Goal: Information Seeking & Learning: Learn about a topic

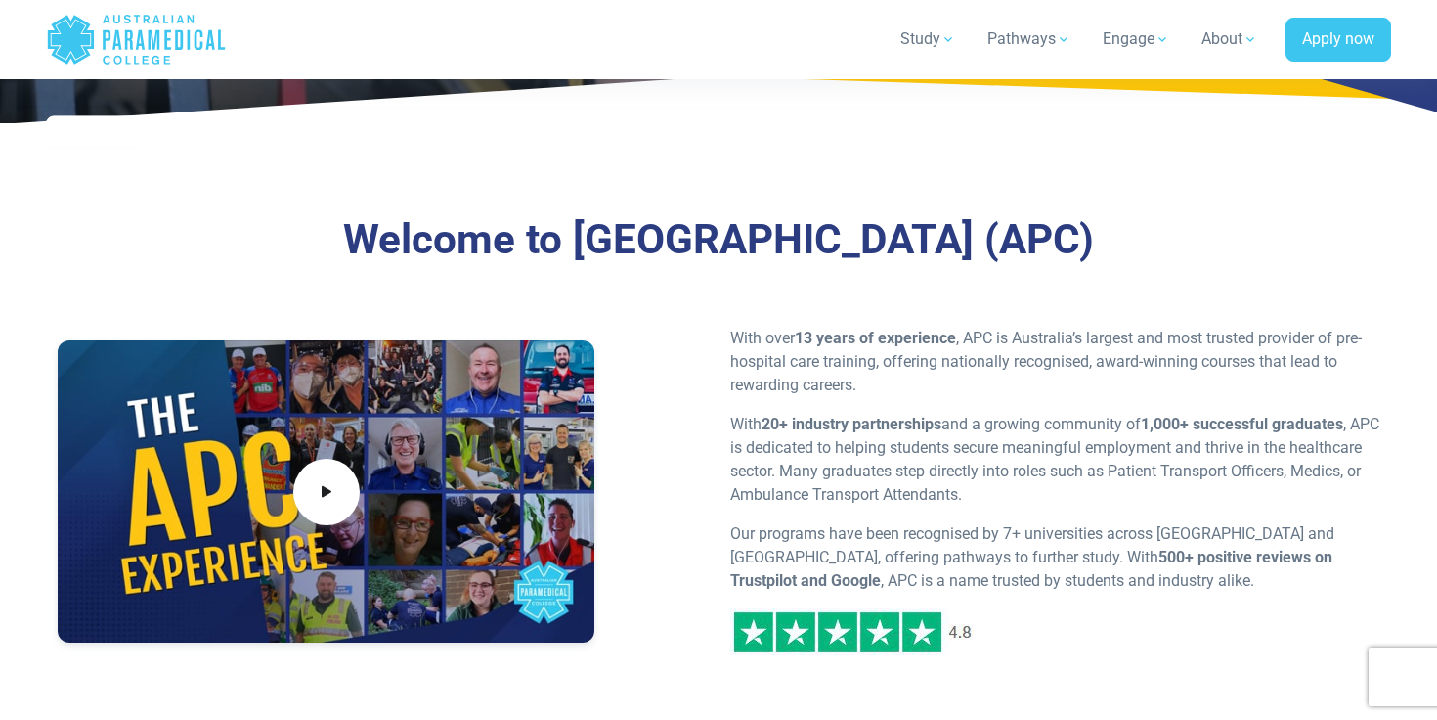
scroll to position [349, 0]
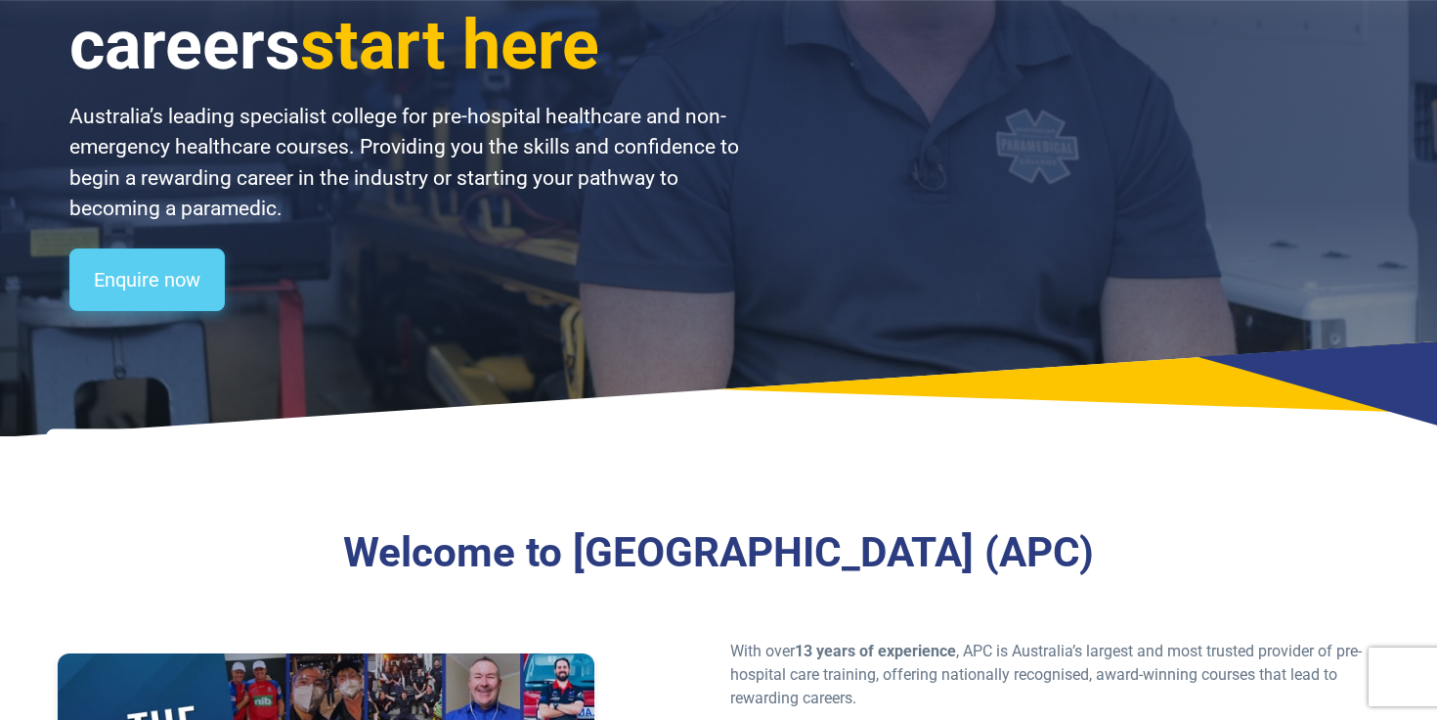
click at [144, 287] on link "Enquire now" at bounding box center [146, 279] width 155 height 63
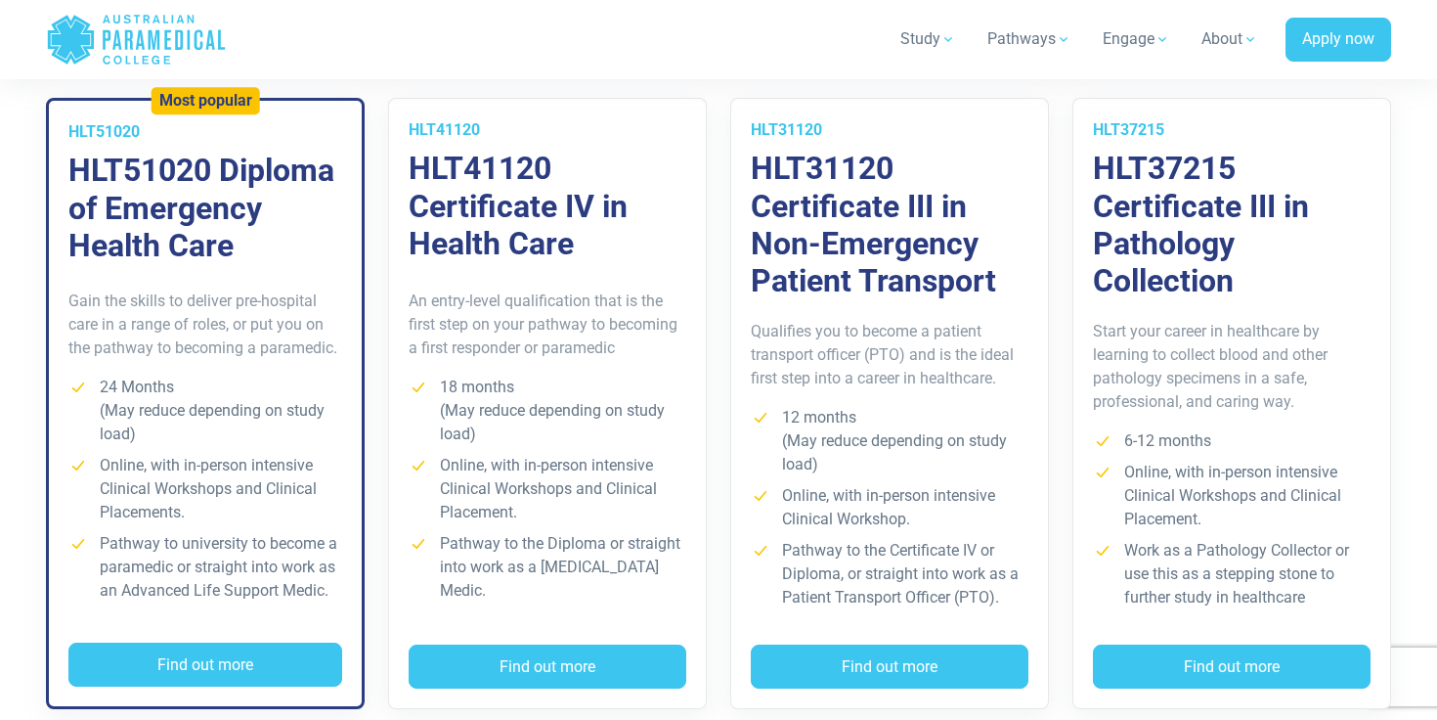
scroll to position [1466, 0]
click at [247, 533] on li "Pathway to university to become a paramedic or straight into work as an Advance…" at bounding box center [205, 566] width 274 height 70
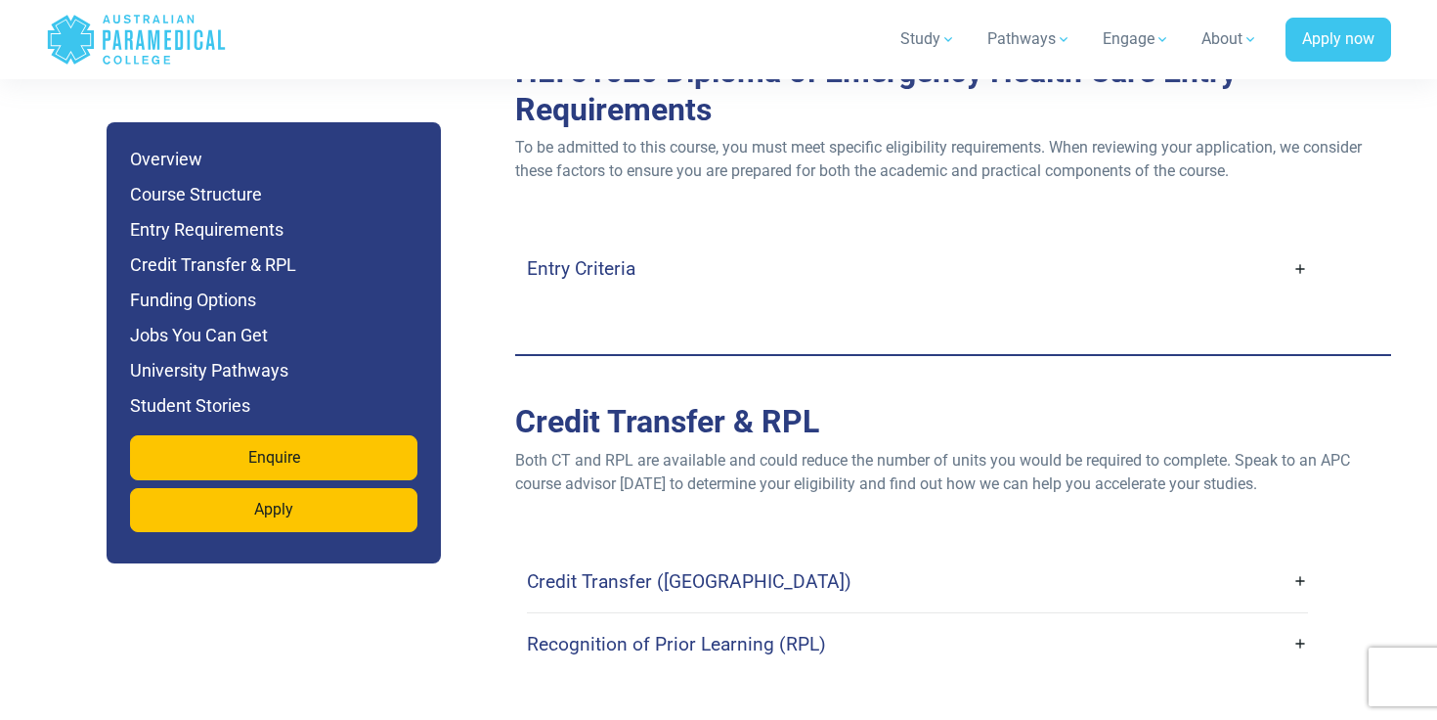
scroll to position [5419, 0]
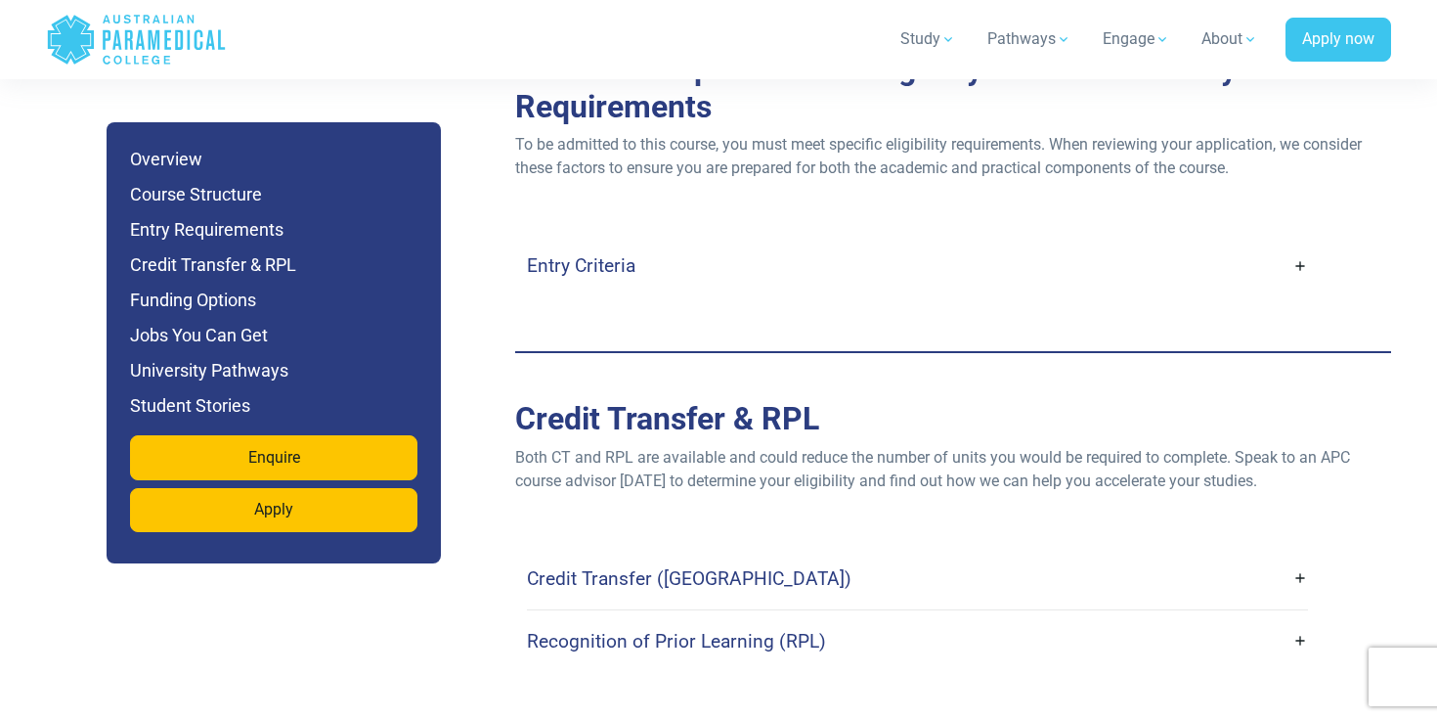
click at [604, 235] on div "Entry Criteria" at bounding box center [917, 266] width 781 height 62
click at [608, 254] on h4 "Entry Criteria" at bounding box center [581, 265] width 109 height 22
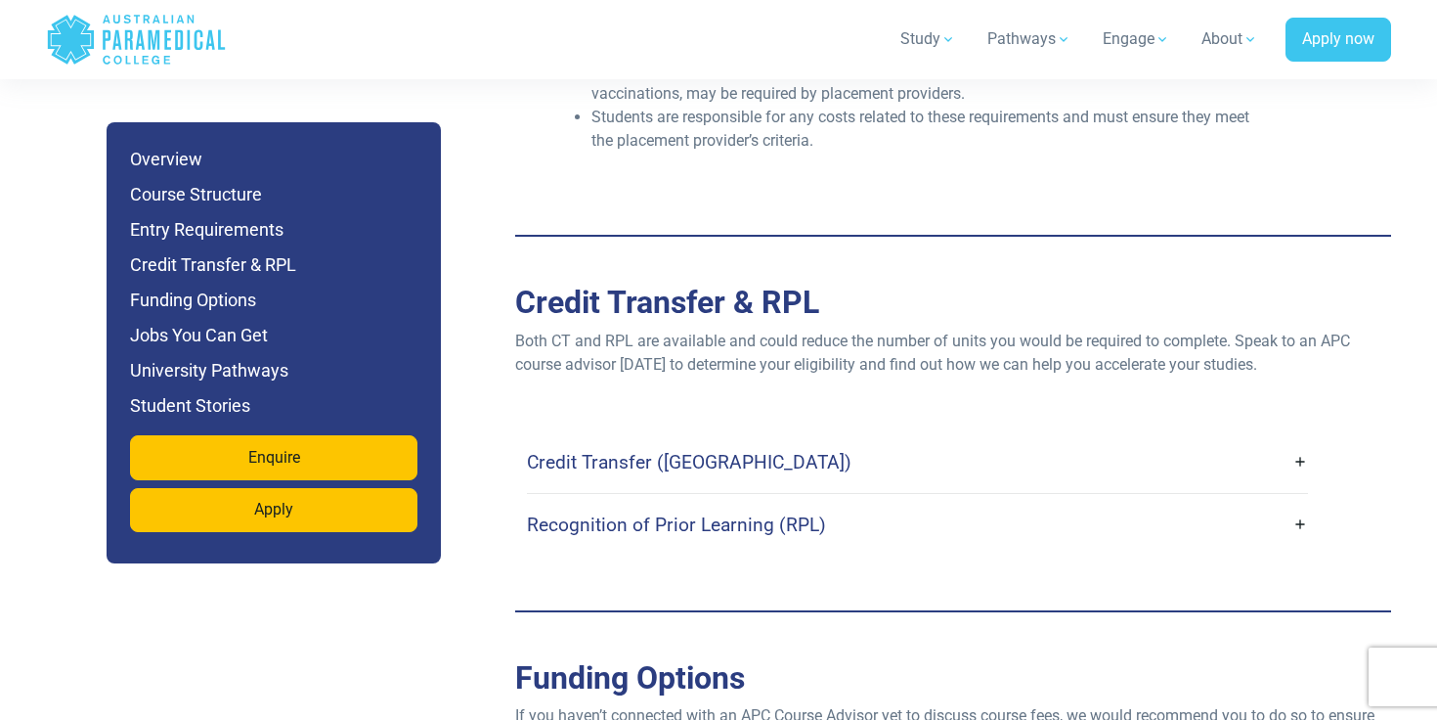
scroll to position [6314, 0]
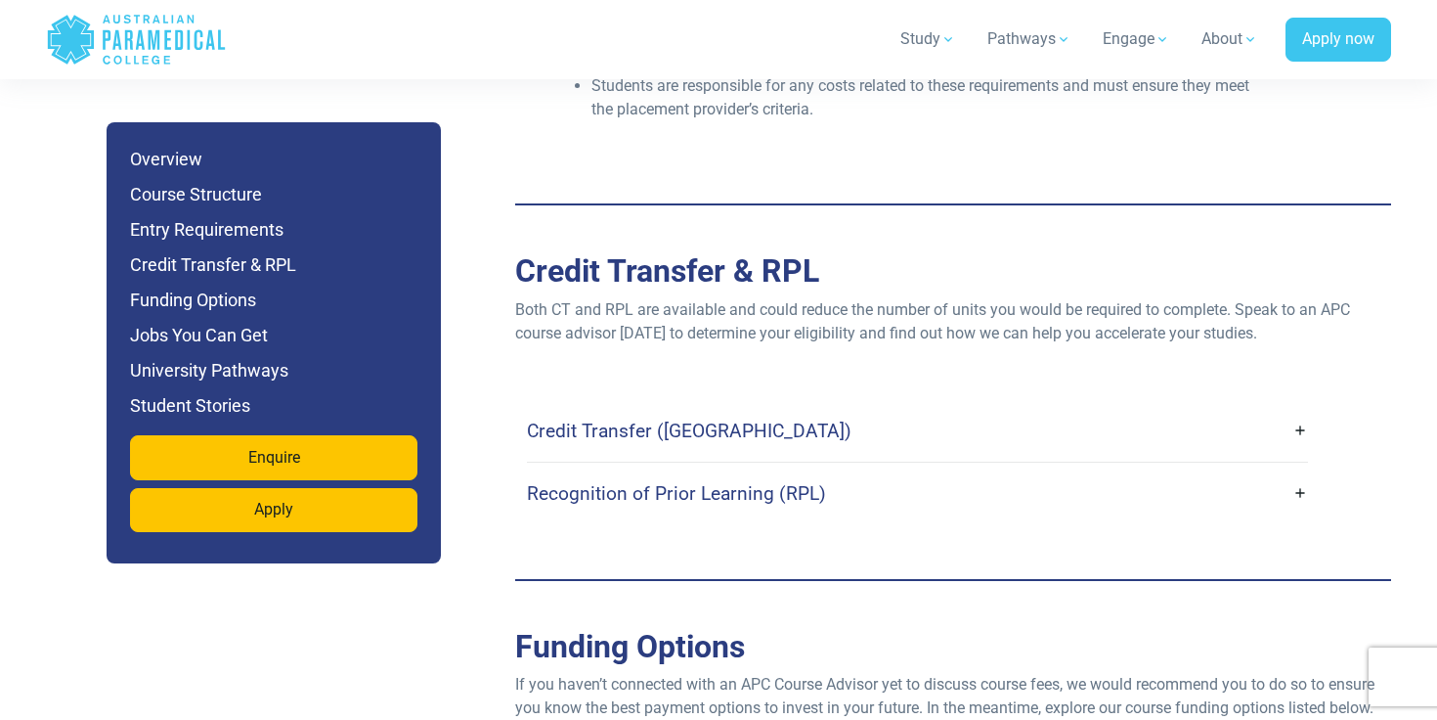
click at [668, 419] on h4 "Credit Transfer (CT)" at bounding box center [689, 430] width 325 height 22
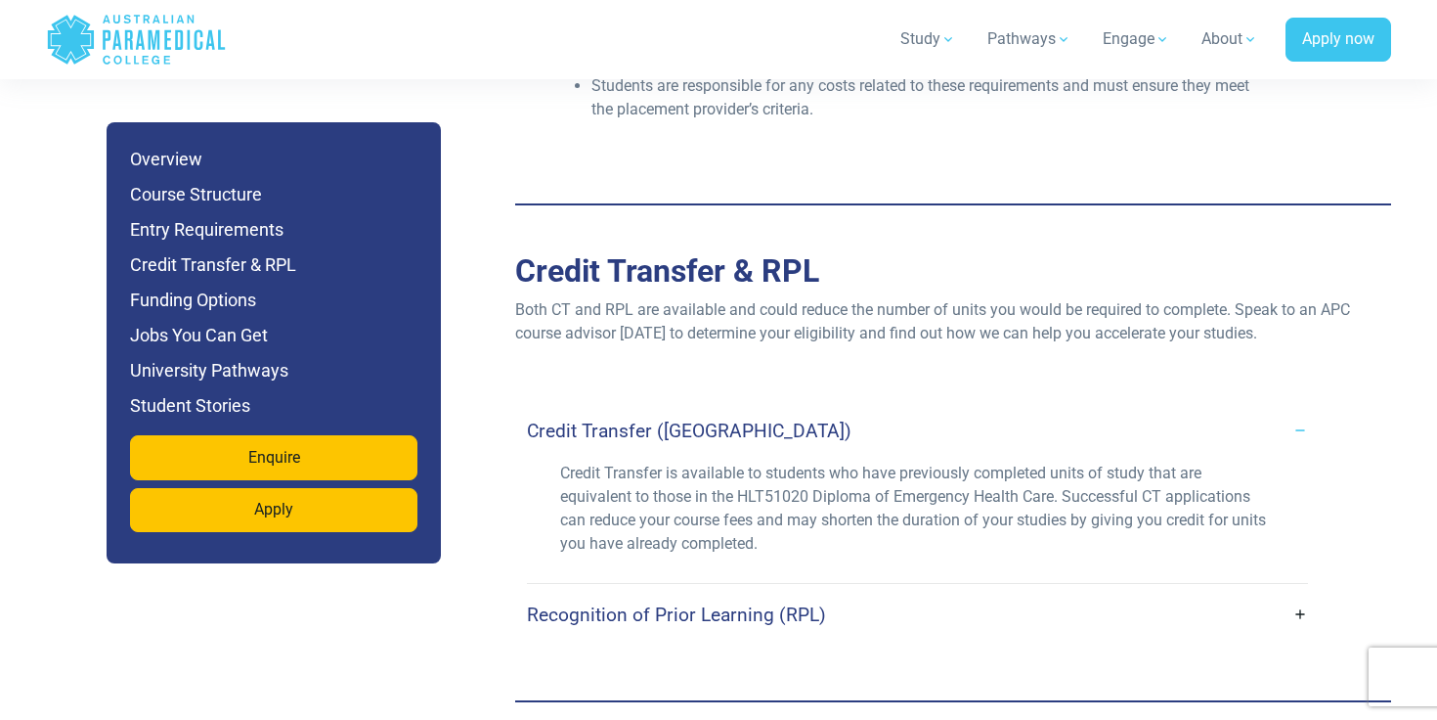
click at [664, 603] on h4 "Recognition of Prior Learning (RPL)" at bounding box center [676, 614] width 299 height 22
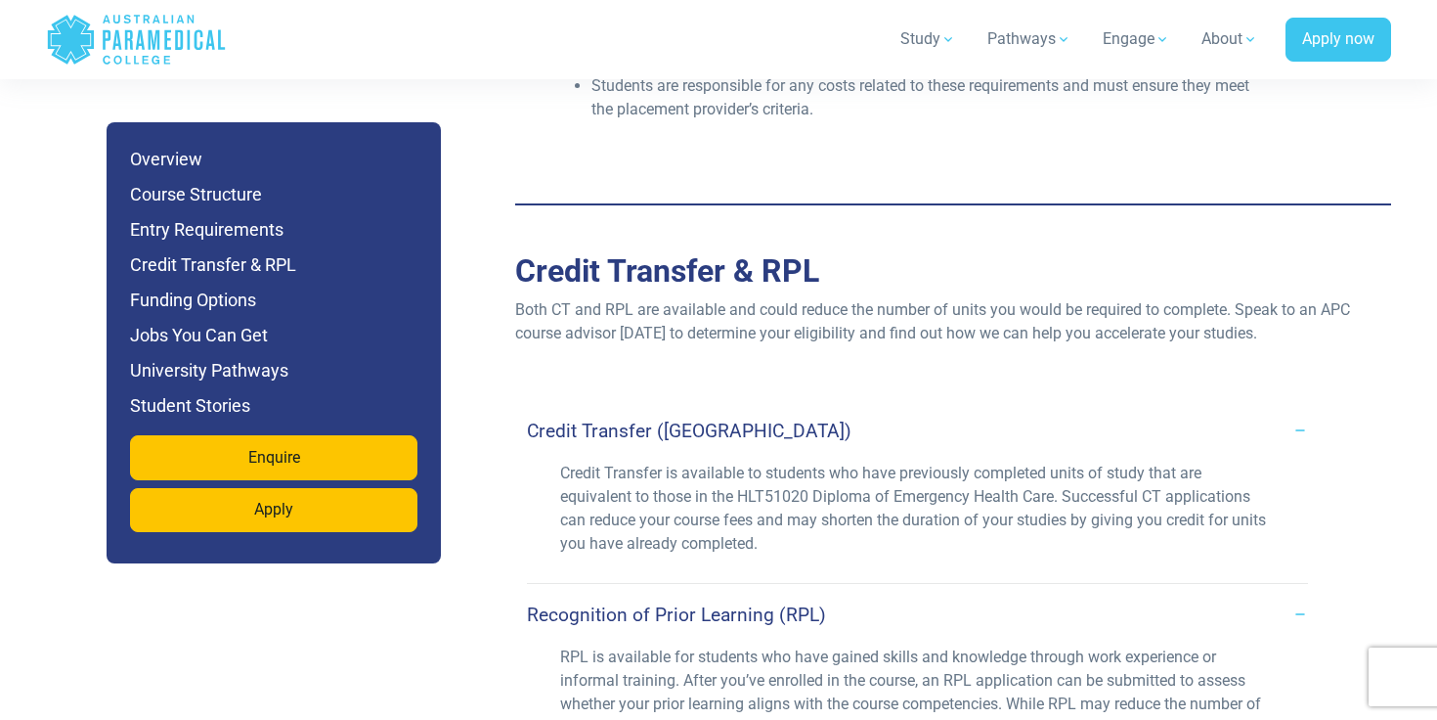
click at [664, 603] on h4 "Recognition of Prior Learning (RPL)" at bounding box center [676, 614] width 299 height 22
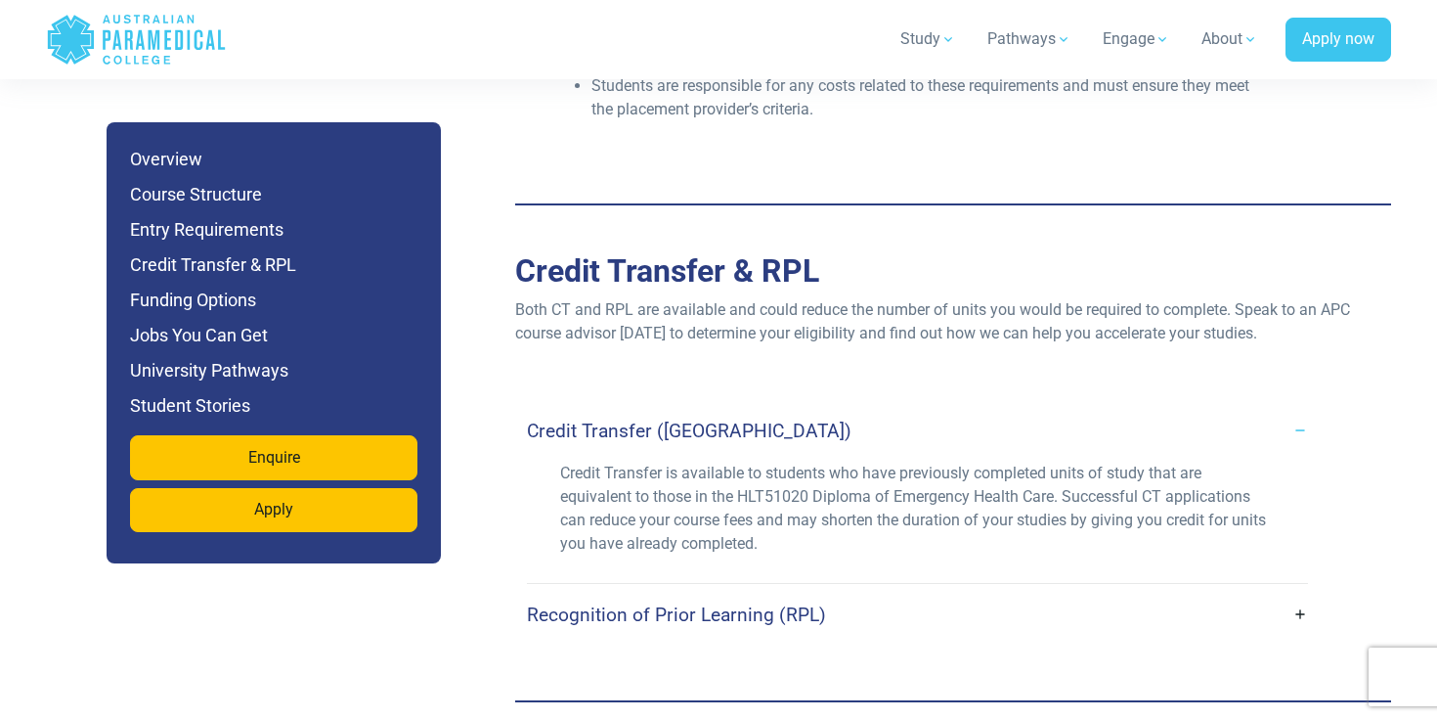
click at [672, 408] on link "Credit Transfer (CT)" at bounding box center [917, 431] width 781 height 46
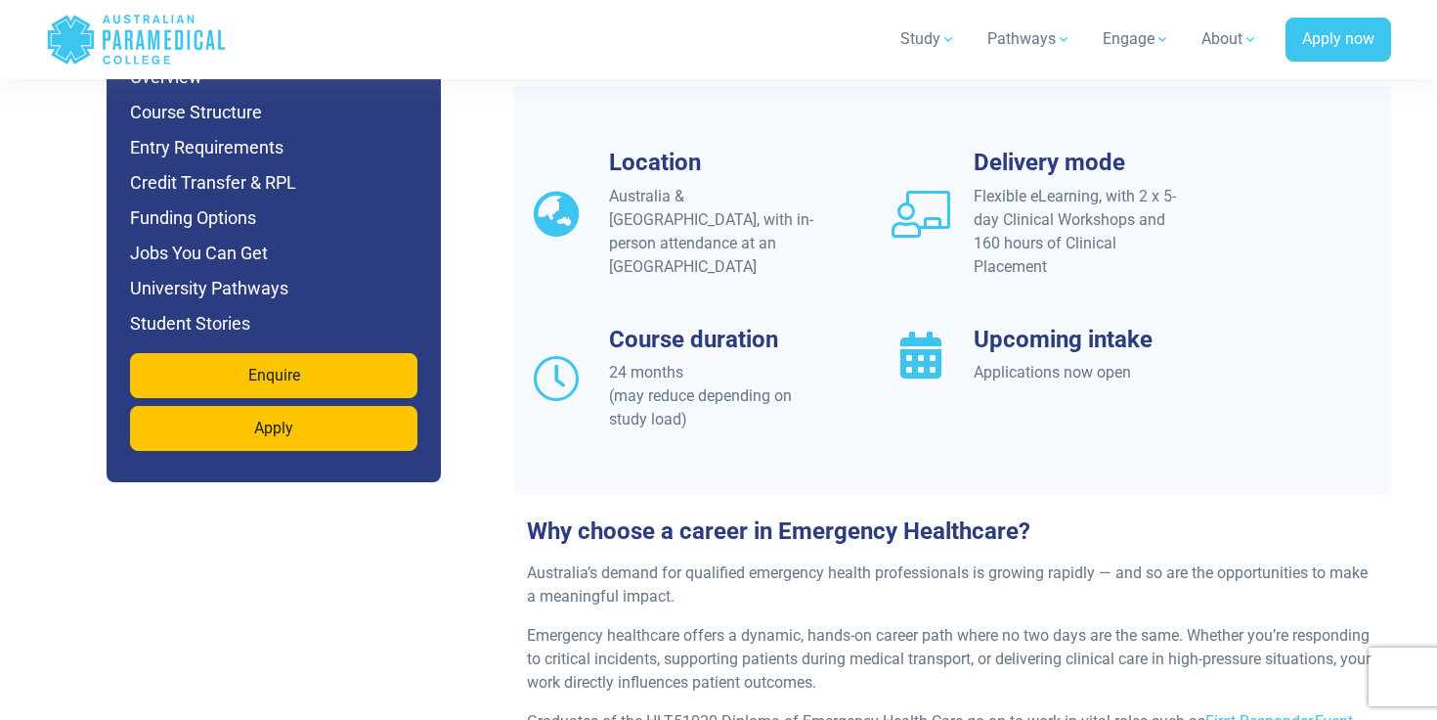
scroll to position [1783, 0]
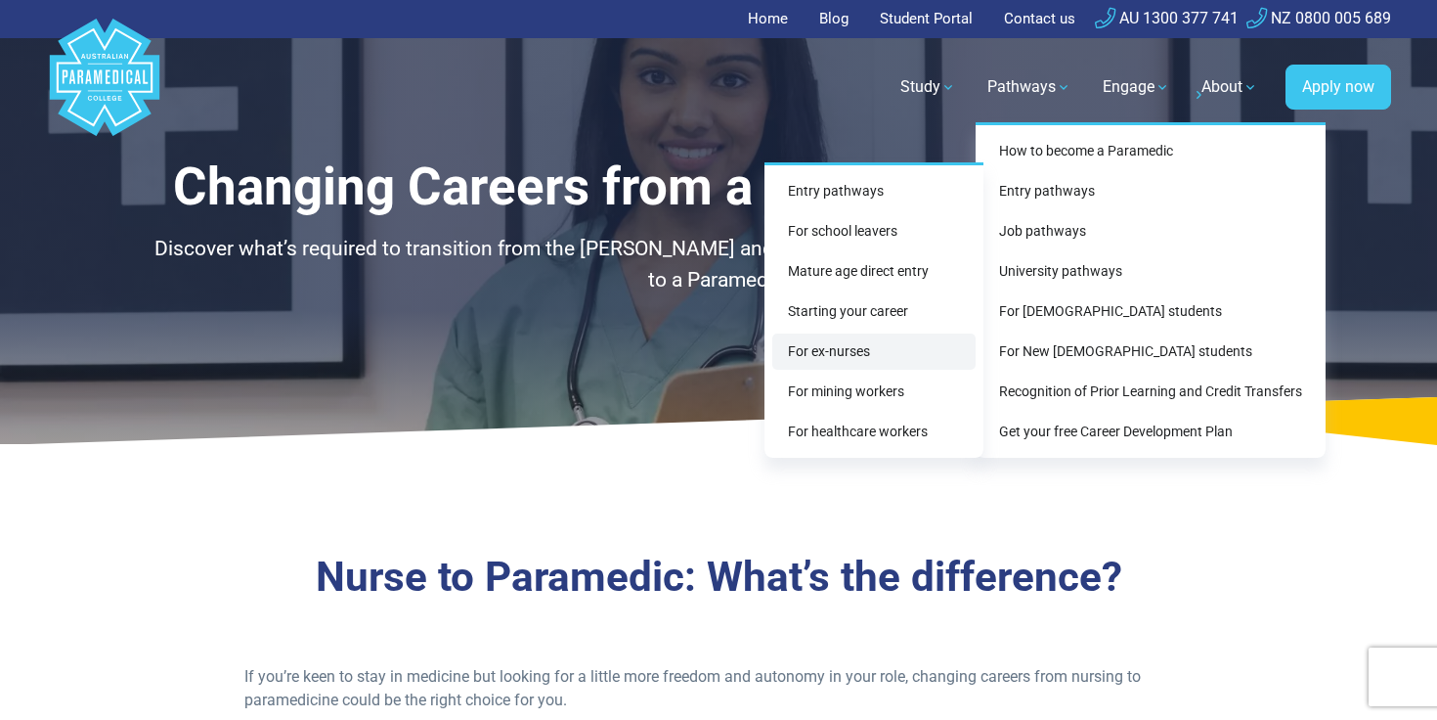
click at [885, 368] on link "For ex-nurses" at bounding box center [873, 351] width 203 height 36
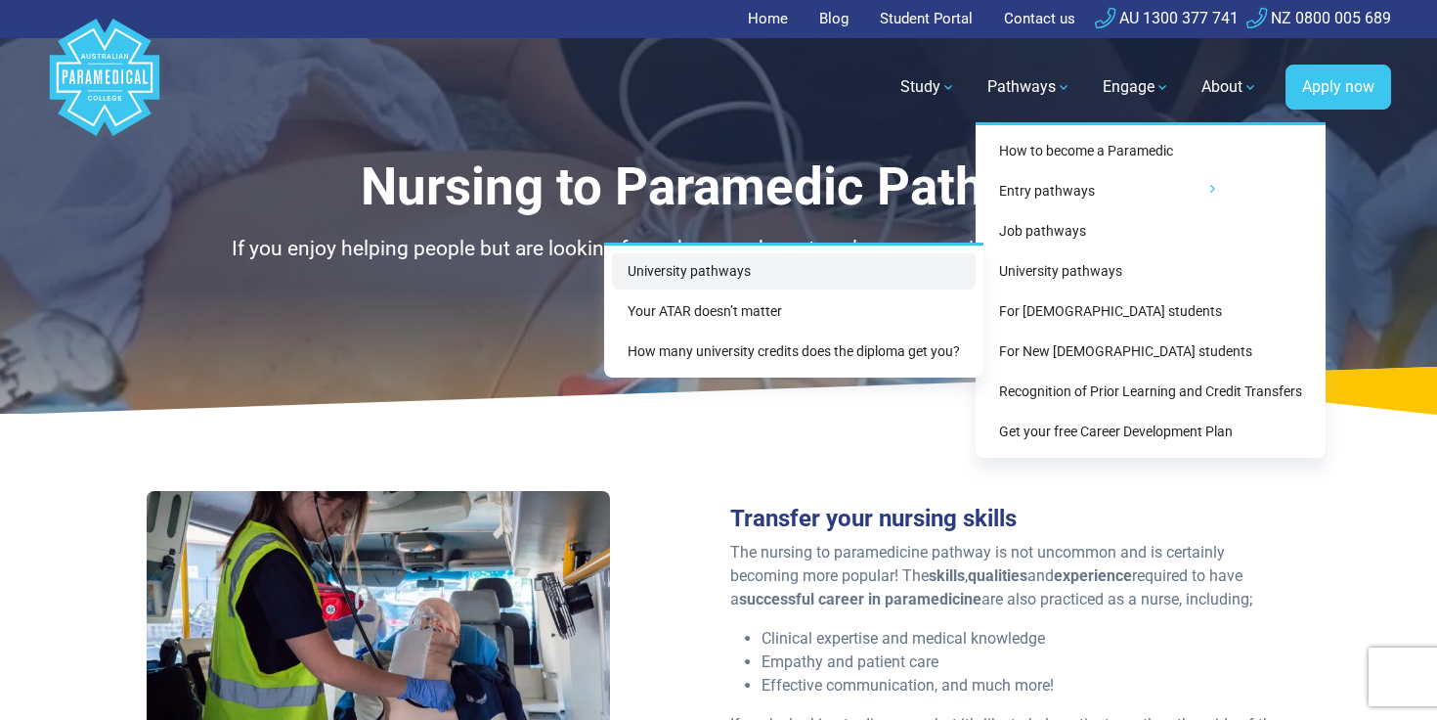
click at [853, 265] on link "University pathways" at bounding box center [794, 271] width 364 height 36
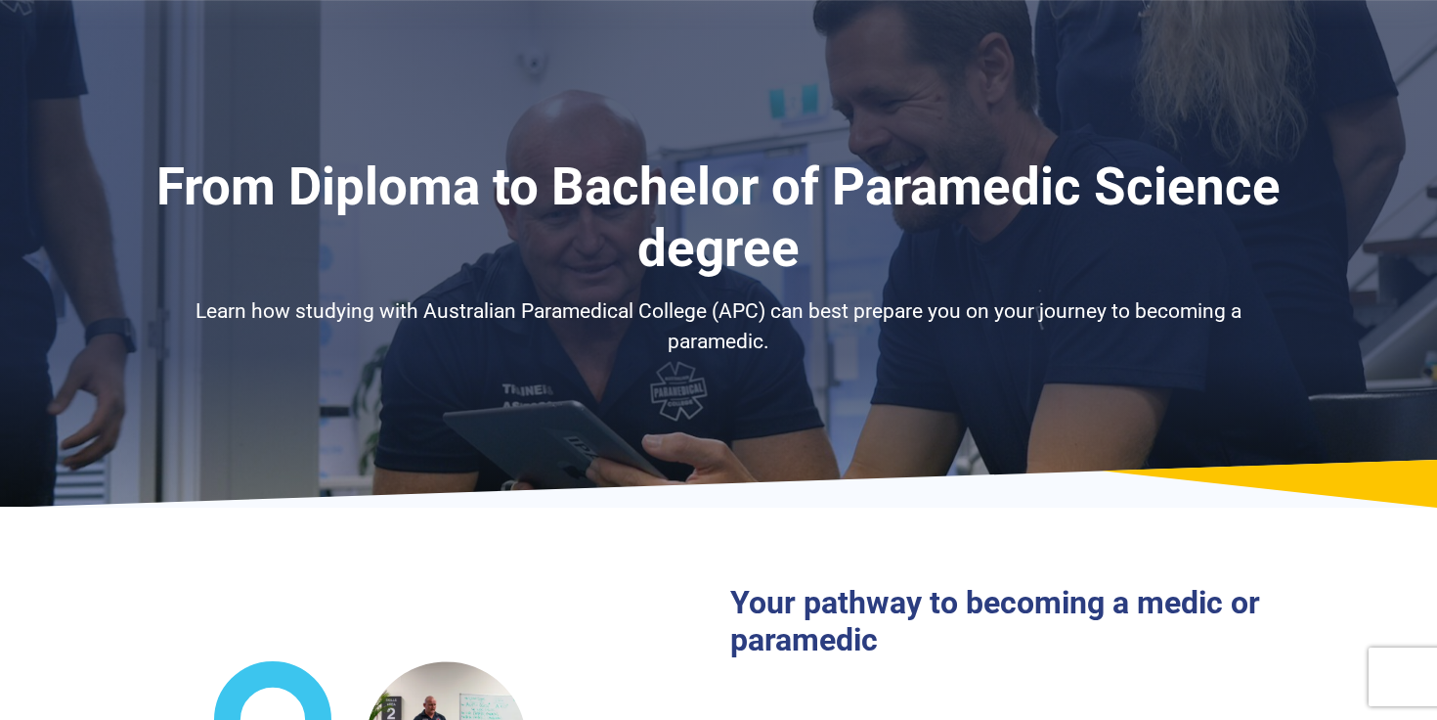
select select "**********"
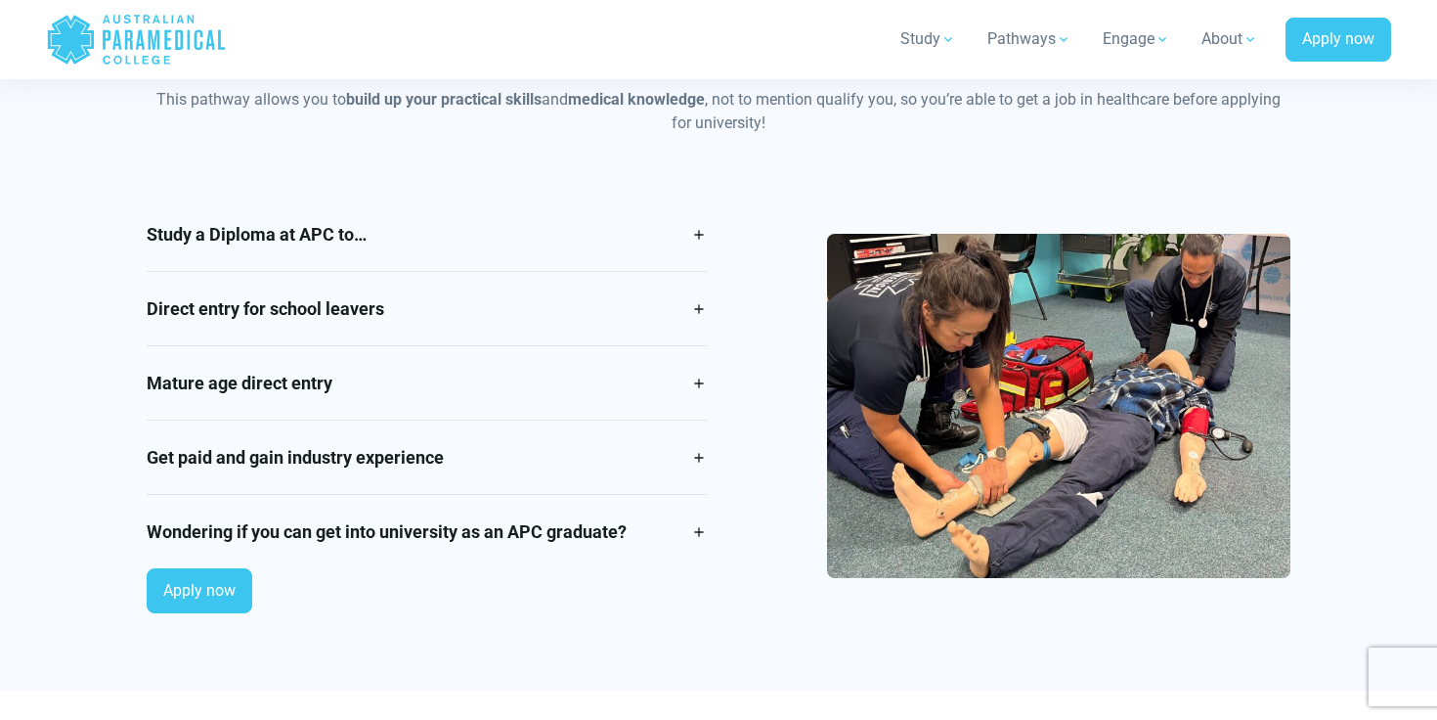
scroll to position [1697, 0]
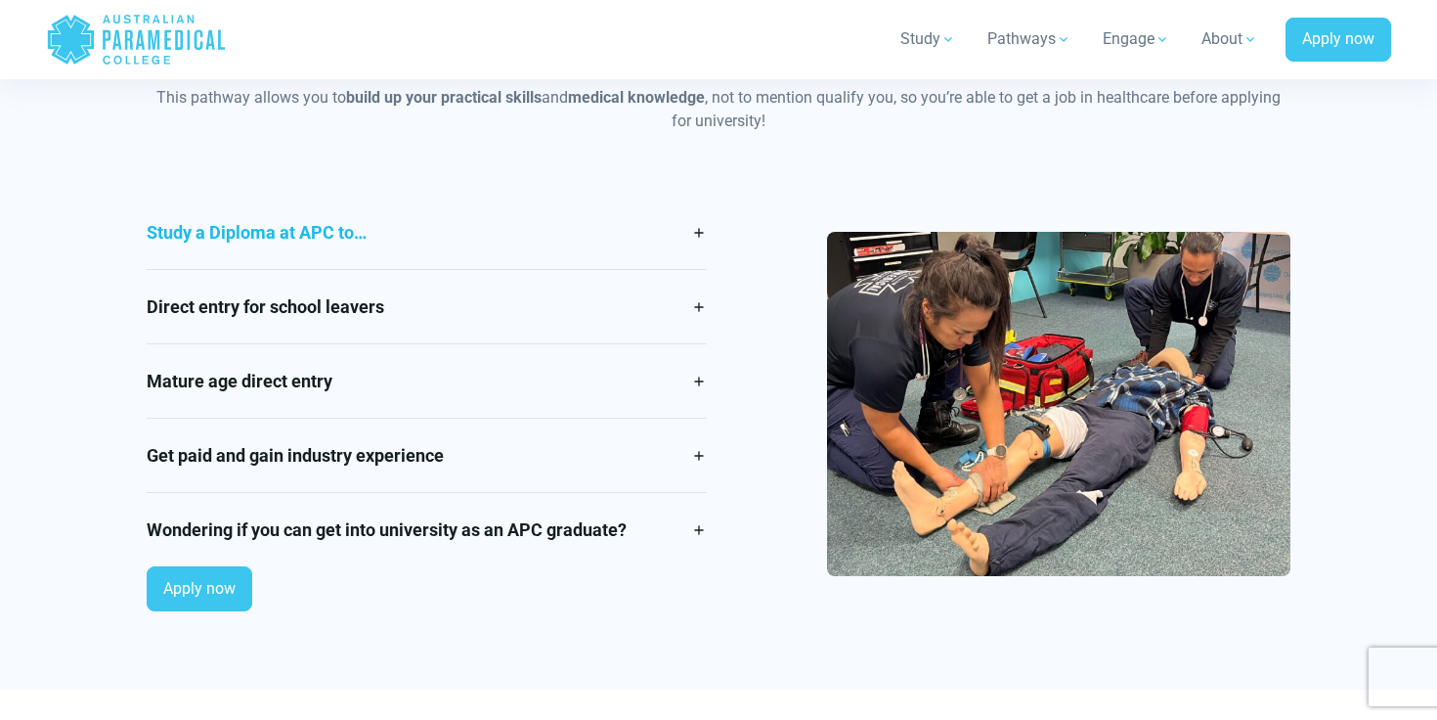
click at [448, 220] on link "Study a Diploma at APC to…" at bounding box center [427, 232] width 560 height 73
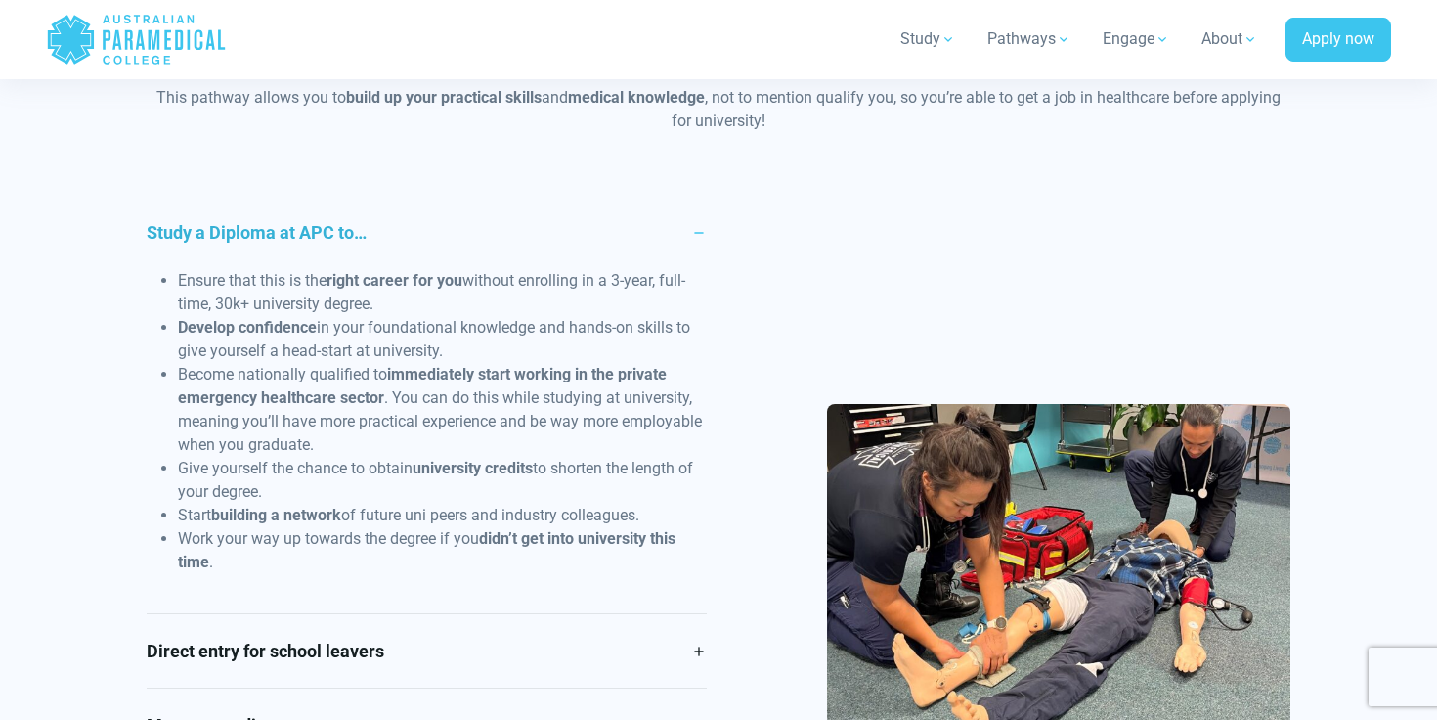
click at [332, 240] on link "Study a Diploma at APC to…" at bounding box center [427, 232] width 560 height 73
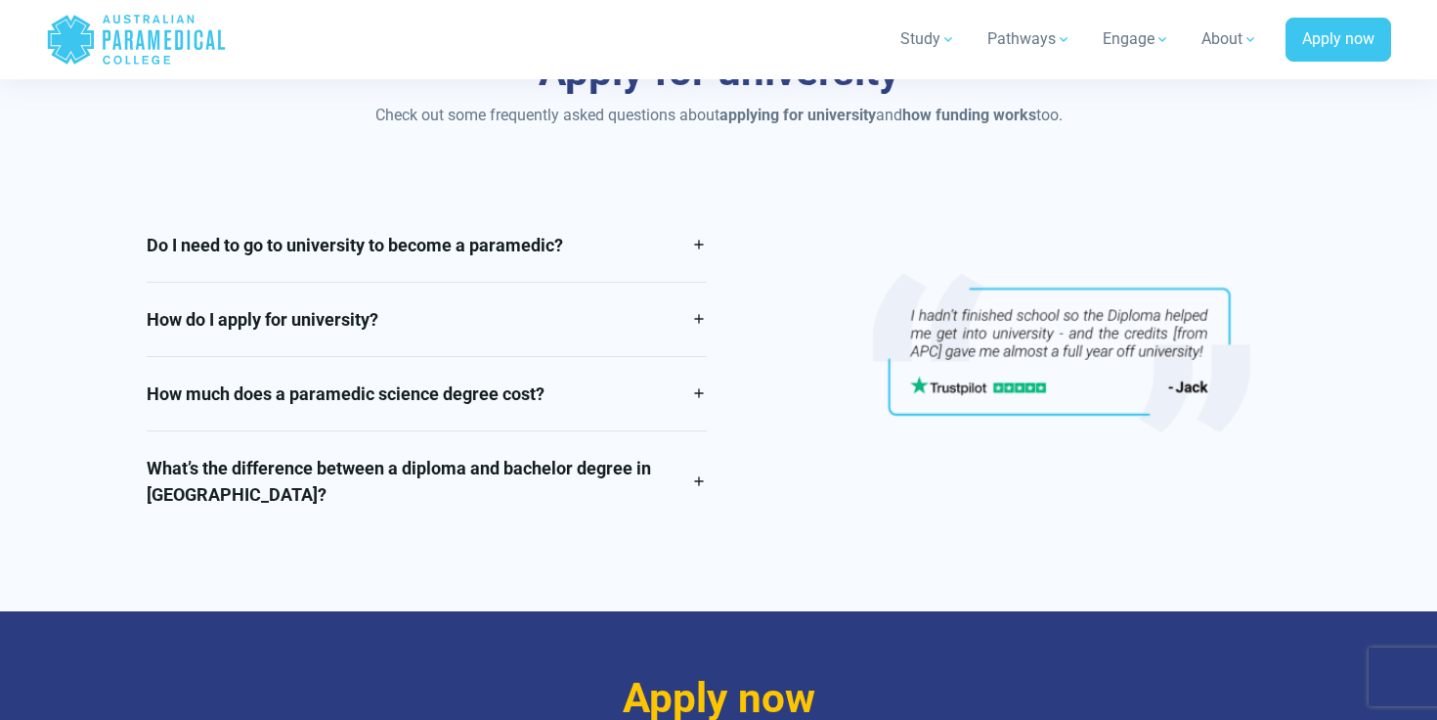
scroll to position [4294, 0]
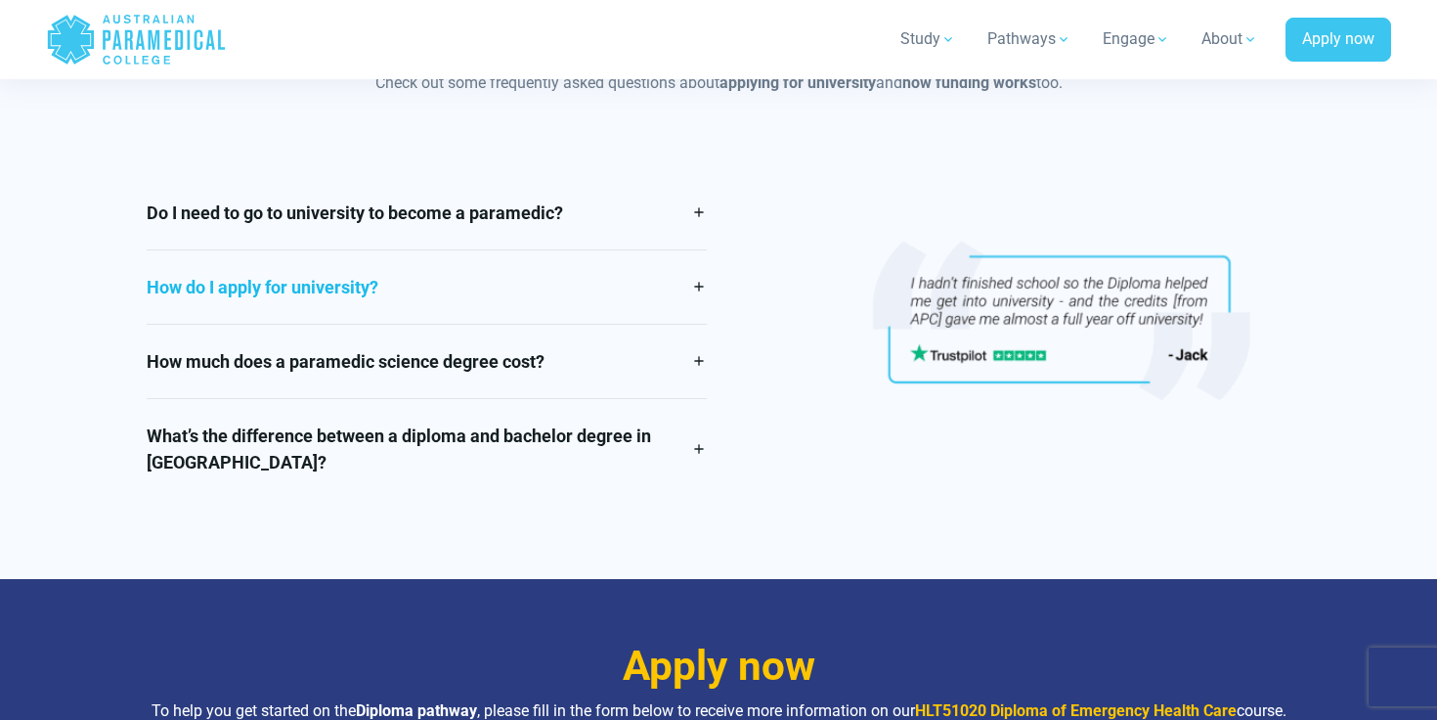
click at [643, 289] on link "How do I apply for university?" at bounding box center [427, 286] width 560 height 73
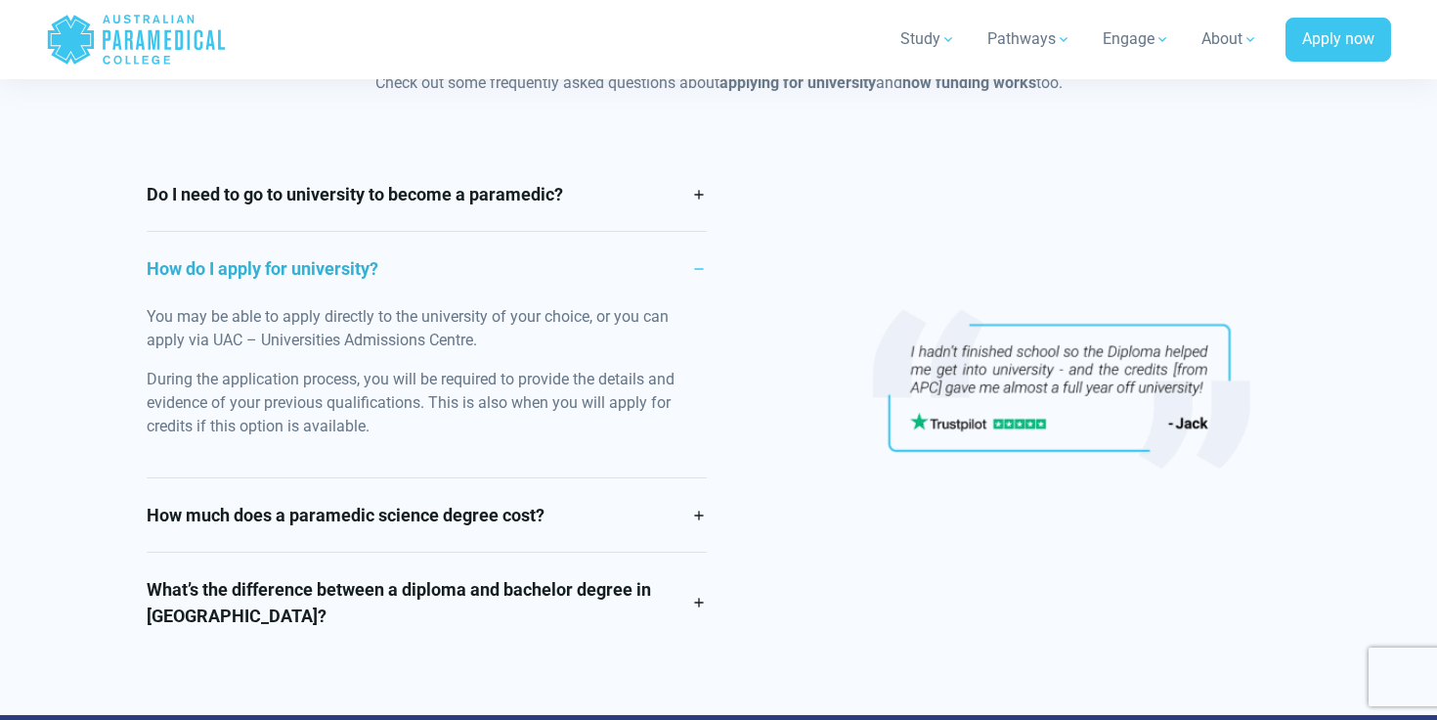
click at [643, 289] on link "How do I apply for university?" at bounding box center [427, 268] width 560 height 73
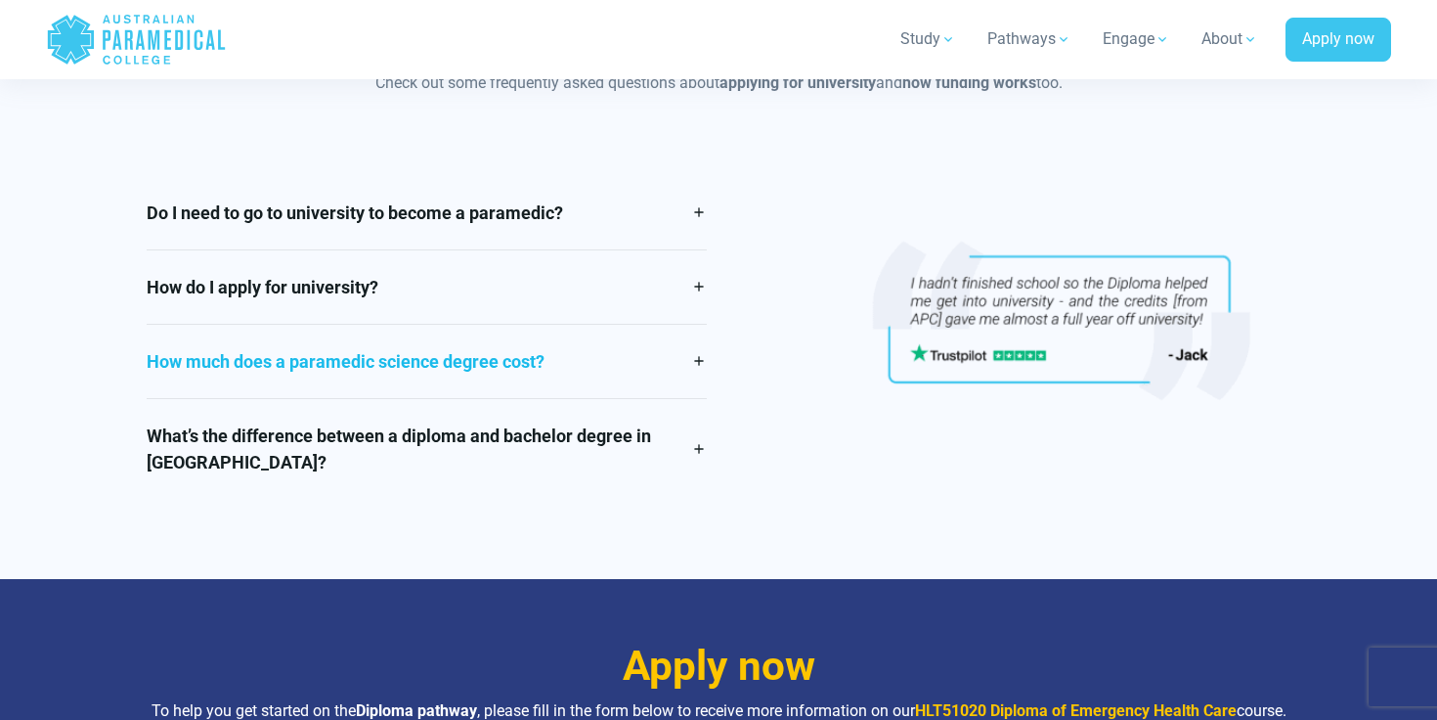
click at [653, 363] on link "How much does a paramedic science degree cost?" at bounding box center [427, 361] width 560 height 73
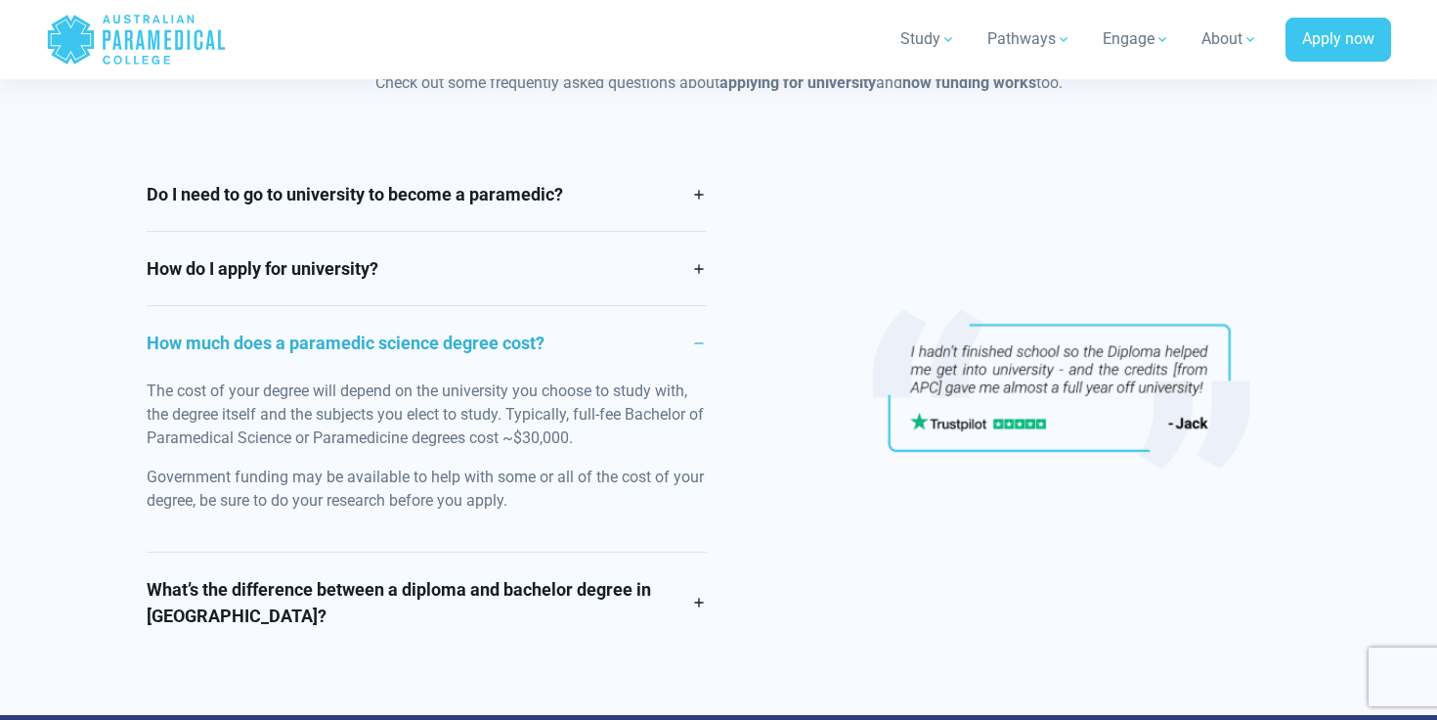
click at [653, 363] on link "How much does a paramedic science degree cost?" at bounding box center [427, 342] width 560 height 73
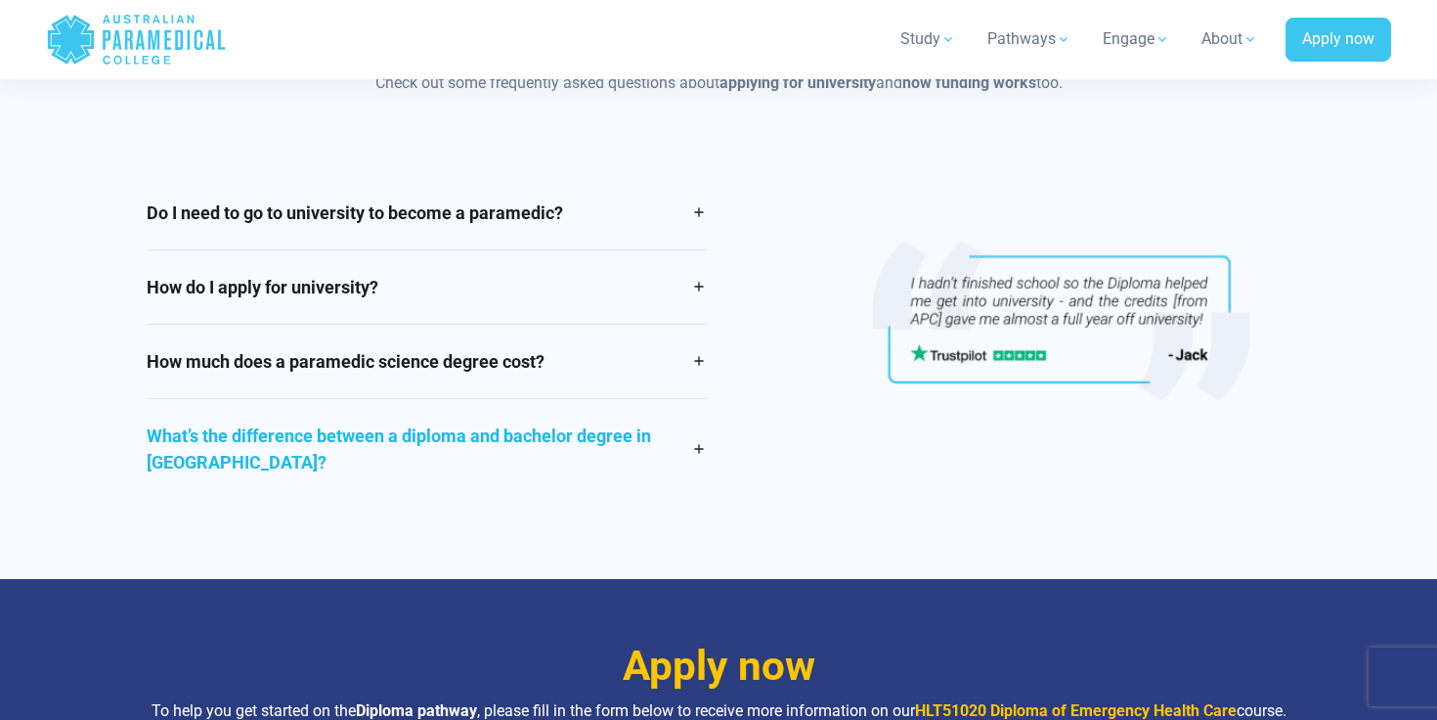
click at [664, 419] on link "What’s the difference between a diploma and bachelor degree in Australia?" at bounding box center [427, 449] width 560 height 100
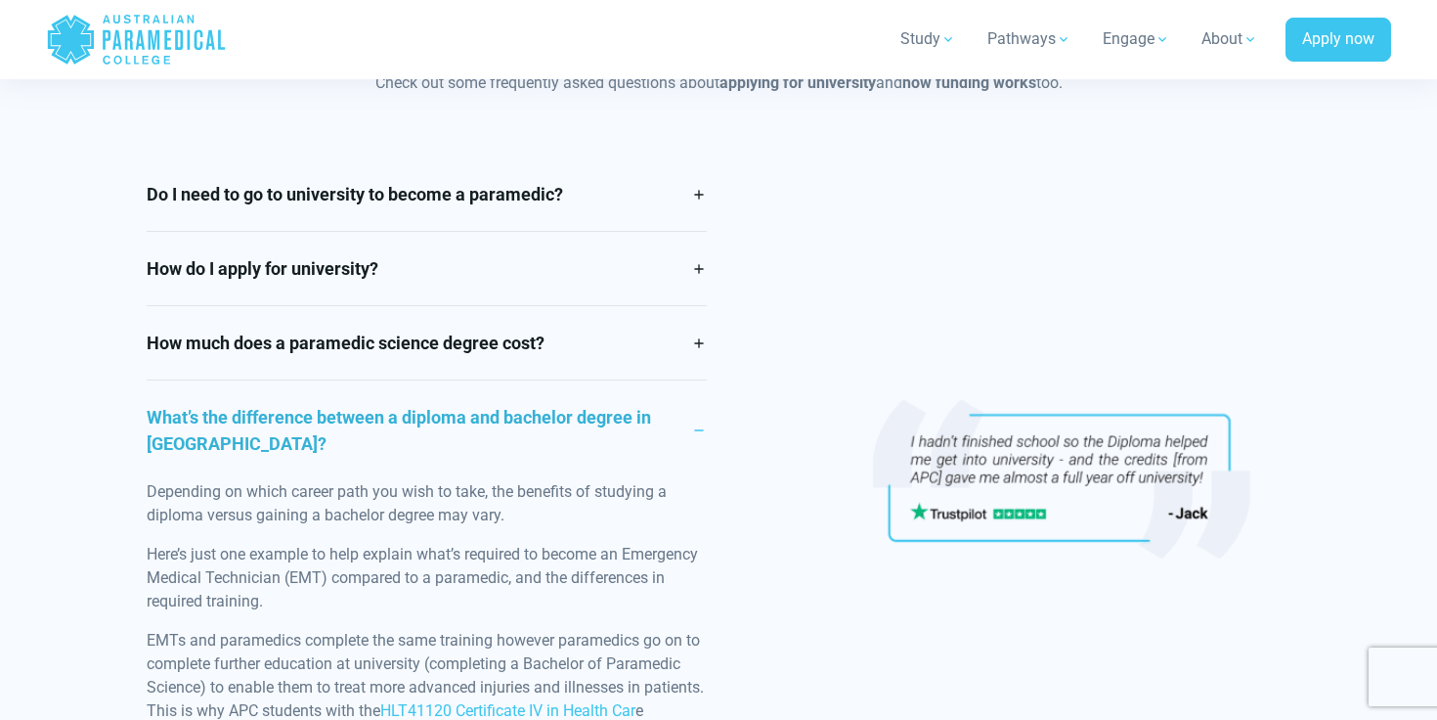
click at [664, 419] on link "What’s the difference between a diploma and bachelor degree in Australia?" at bounding box center [427, 430] width 560 height 100
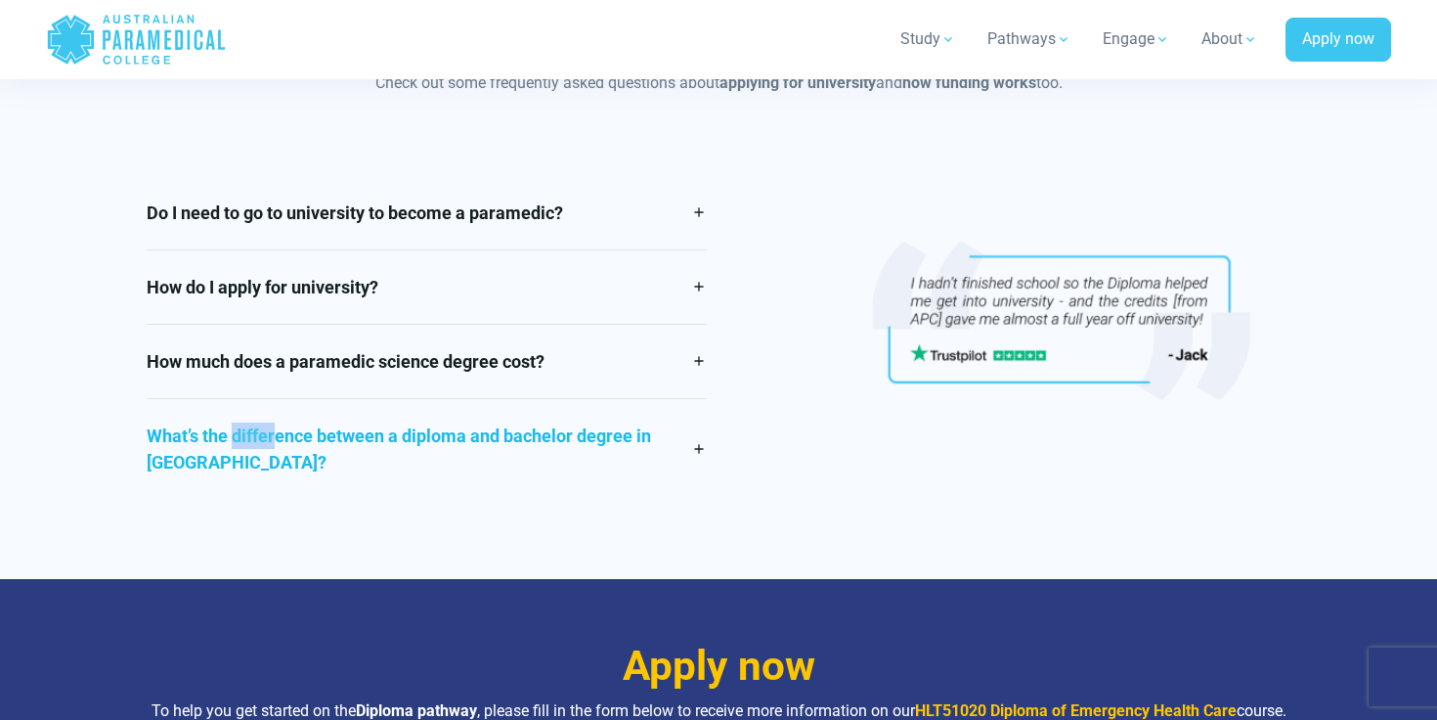
click at [664, 419] on link "What’s the difference between a diploma and bachelor degree in Australia?" at bounding box center [427, 449] width 560 height 100
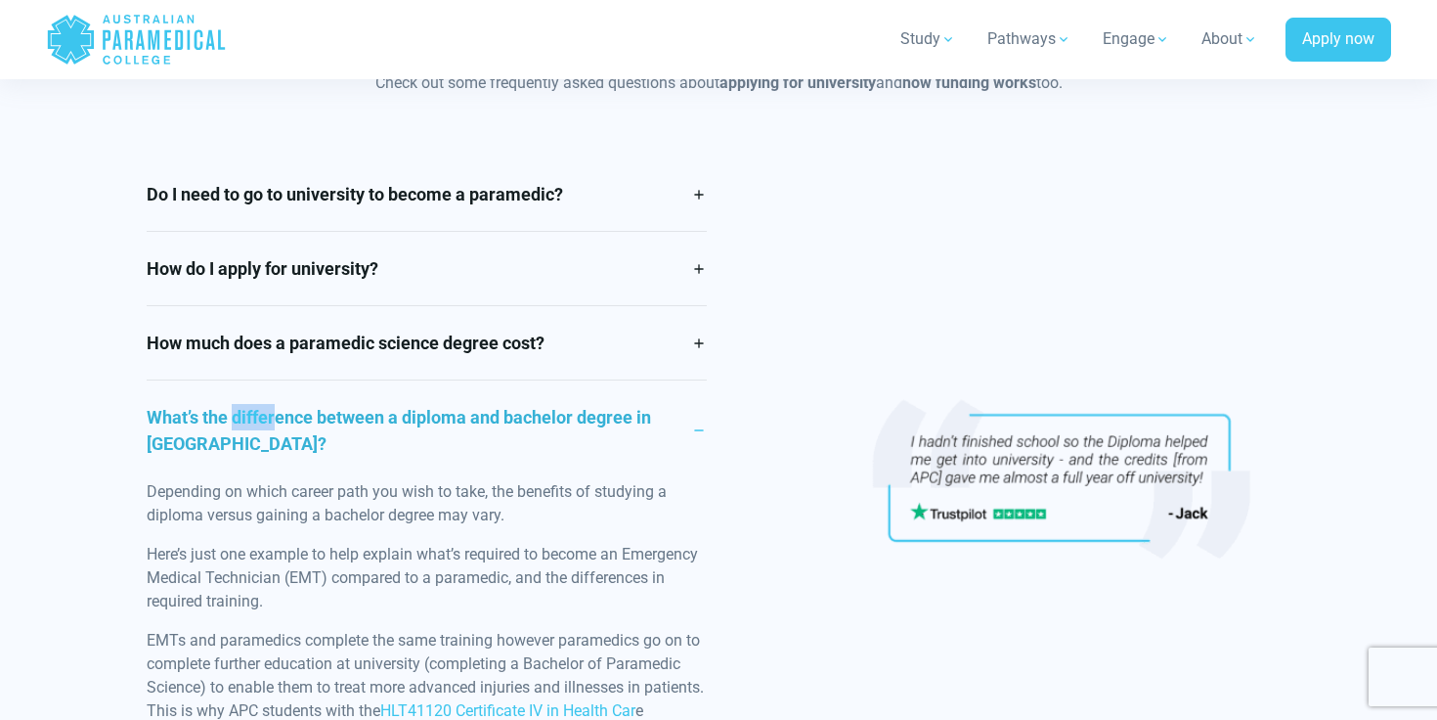
click at [664, 419] on link "What’s the difference between a diploma and bachelor degree in Australia?" at bounding box center [427, 430] width 560 height 100
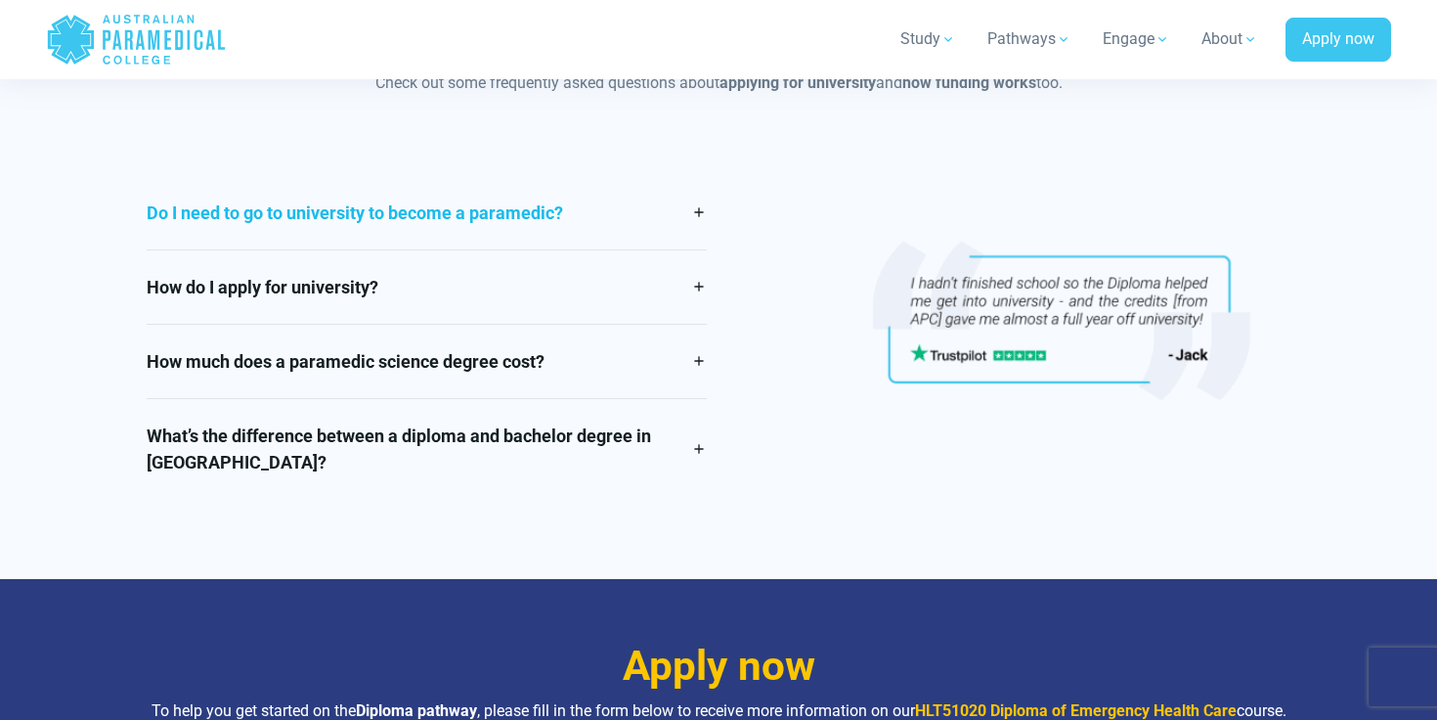
click at [638, 208] on link "Do I need to go to university to become a paramedic?" at bounding box center [427, 212] width 560 height 73
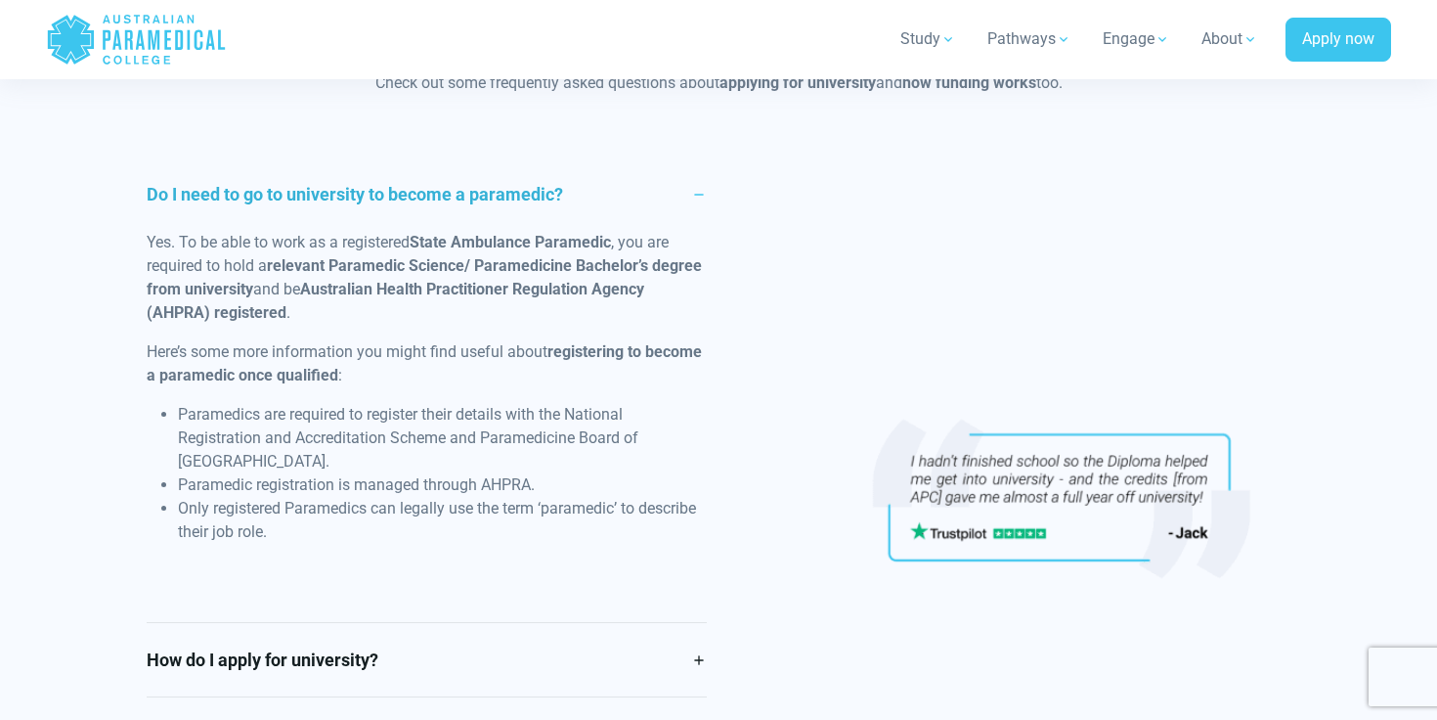
click at [638, 208] on link "Do I need to go to university to become a paramedic?" at bounding box center [427, 193] width 560 height 73
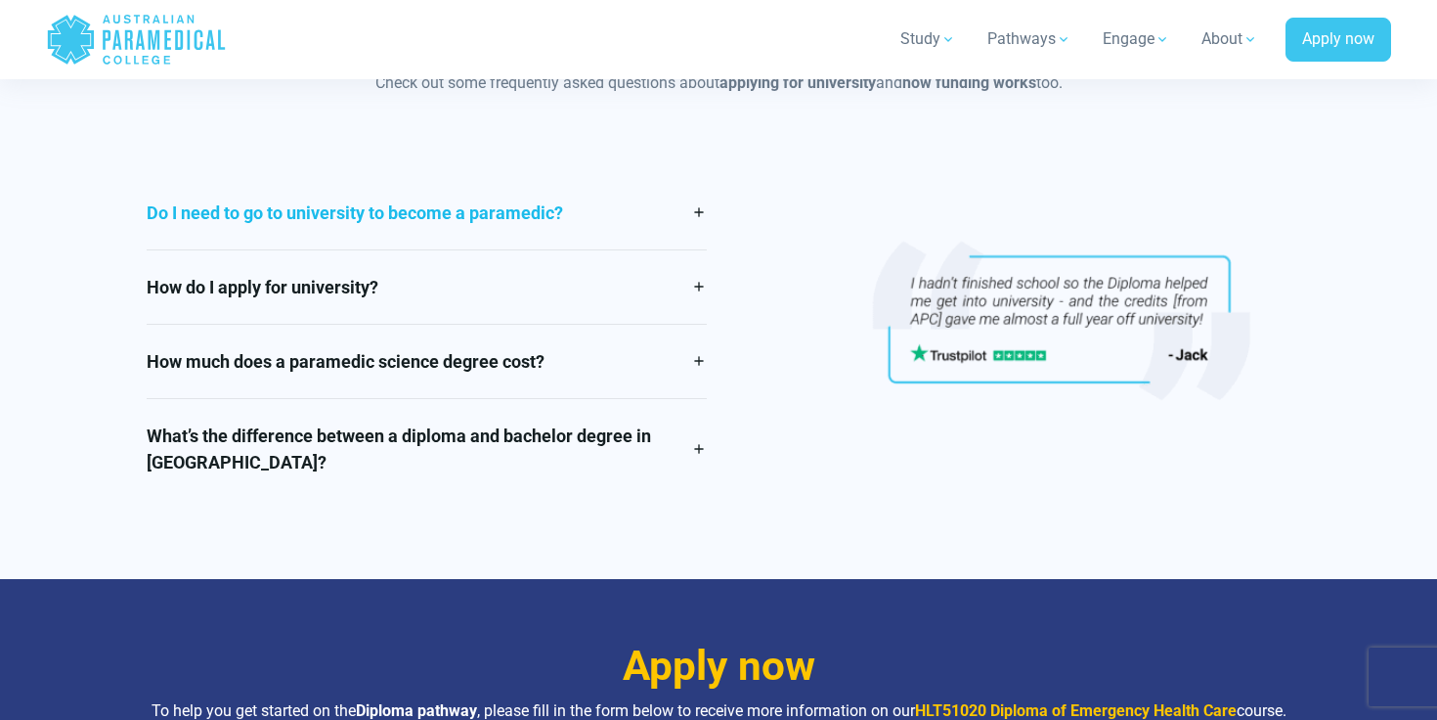
click at [638, 208] on link "Do I need to go to university to become a paramedic?" at bounding box center [427, 212] width 560 height 73
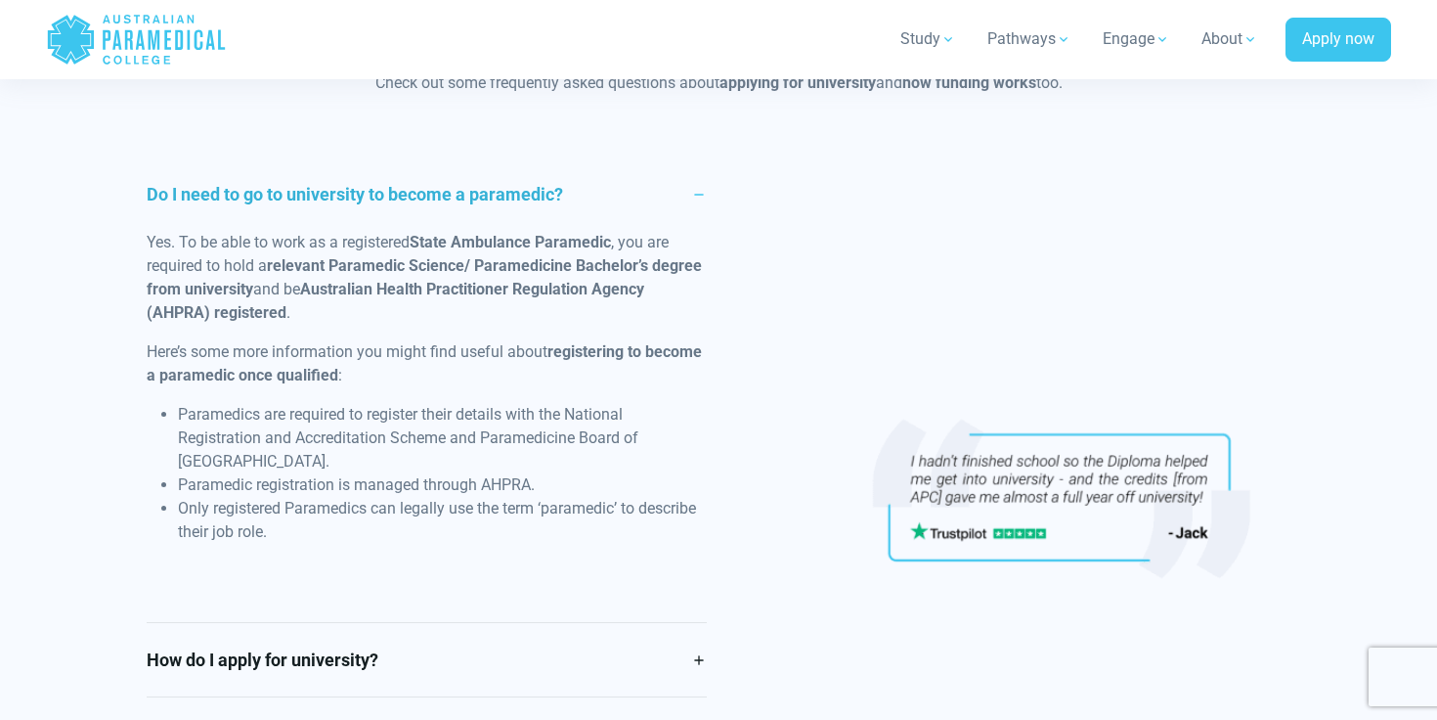
click at [771, 237] on div "Do I need to go to university to become a paramedic? Yes. To be able to work as…" at bounding box center [718, 514] width 1167 height 714
click at [706, 207] on link "Do I need to go to university to become a paramedic?" at bounding box center [427, 193] width 560 height 73
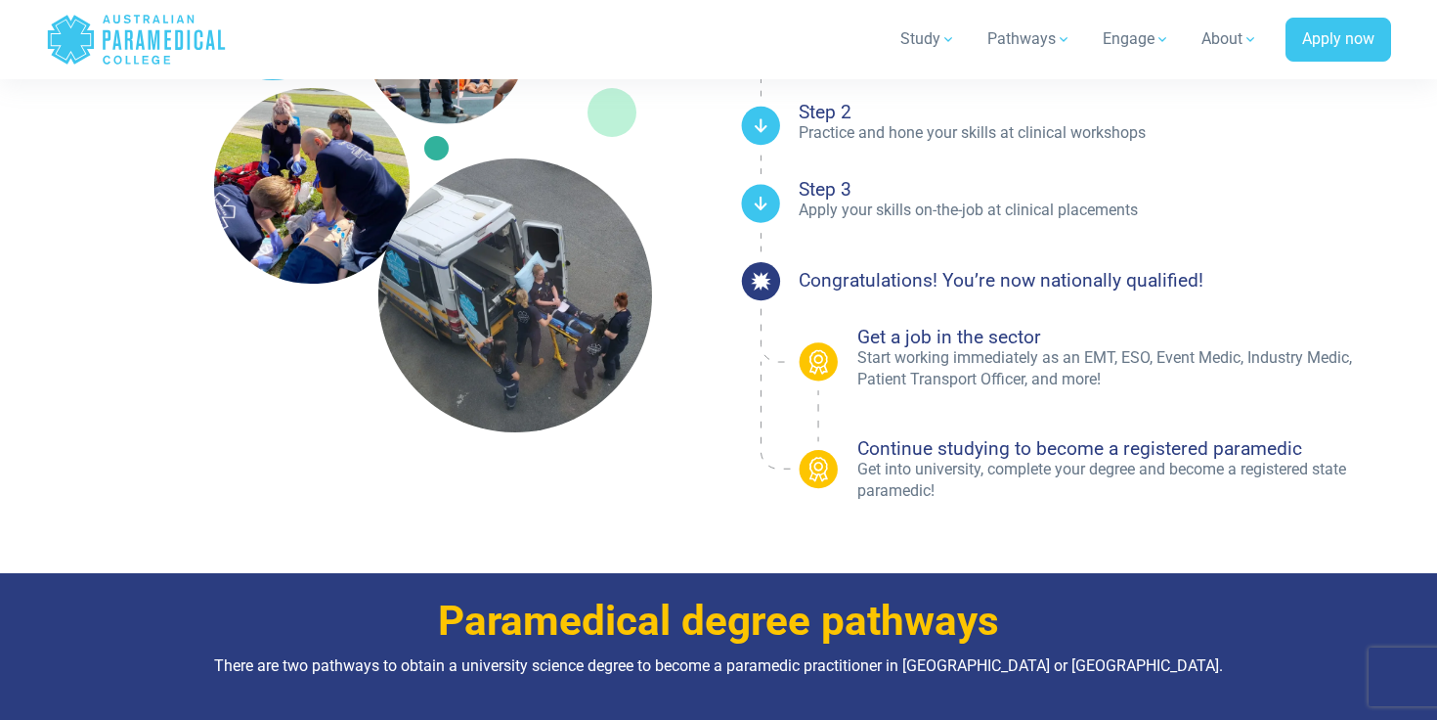
scroll to position [0, 0]
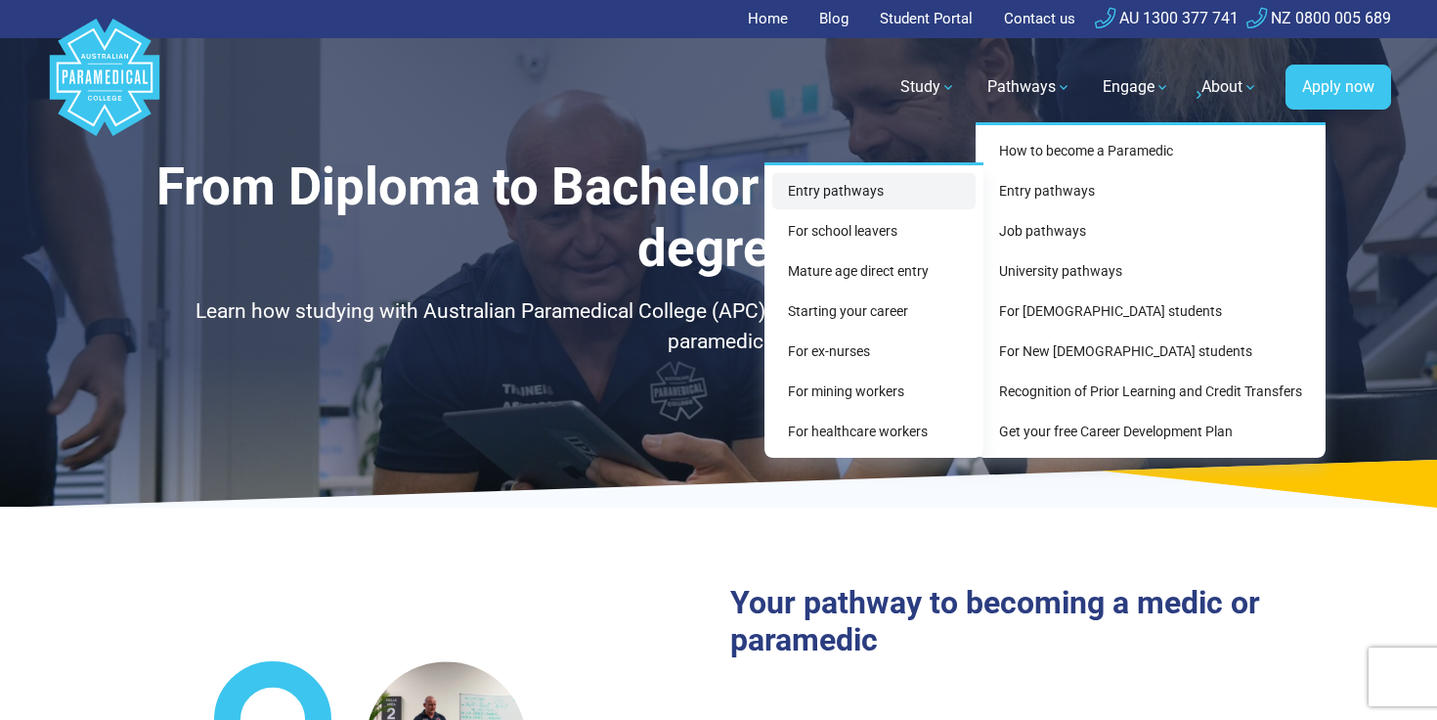
click at [865, 192] on link "Entry pathways" at bounding box center [873, 191] width 203 height 36
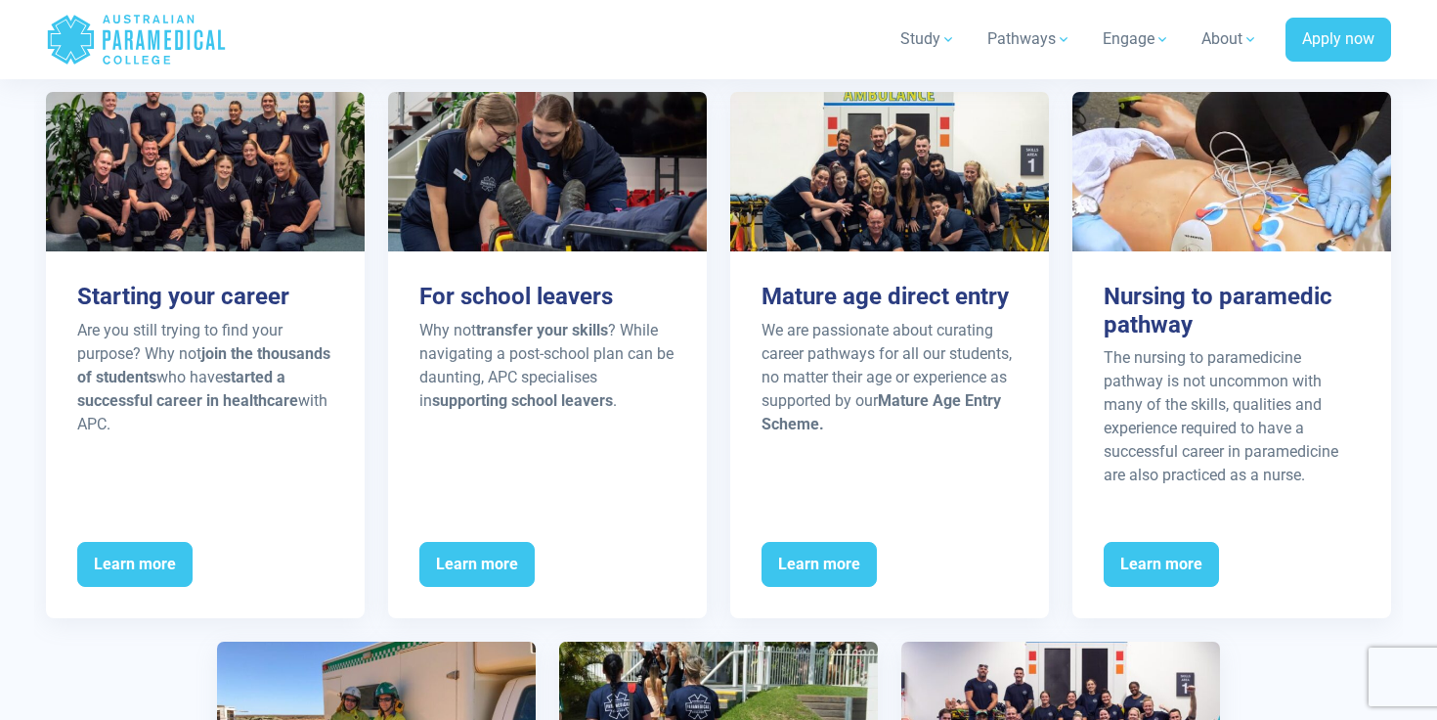
scroll to position [2367, 0]
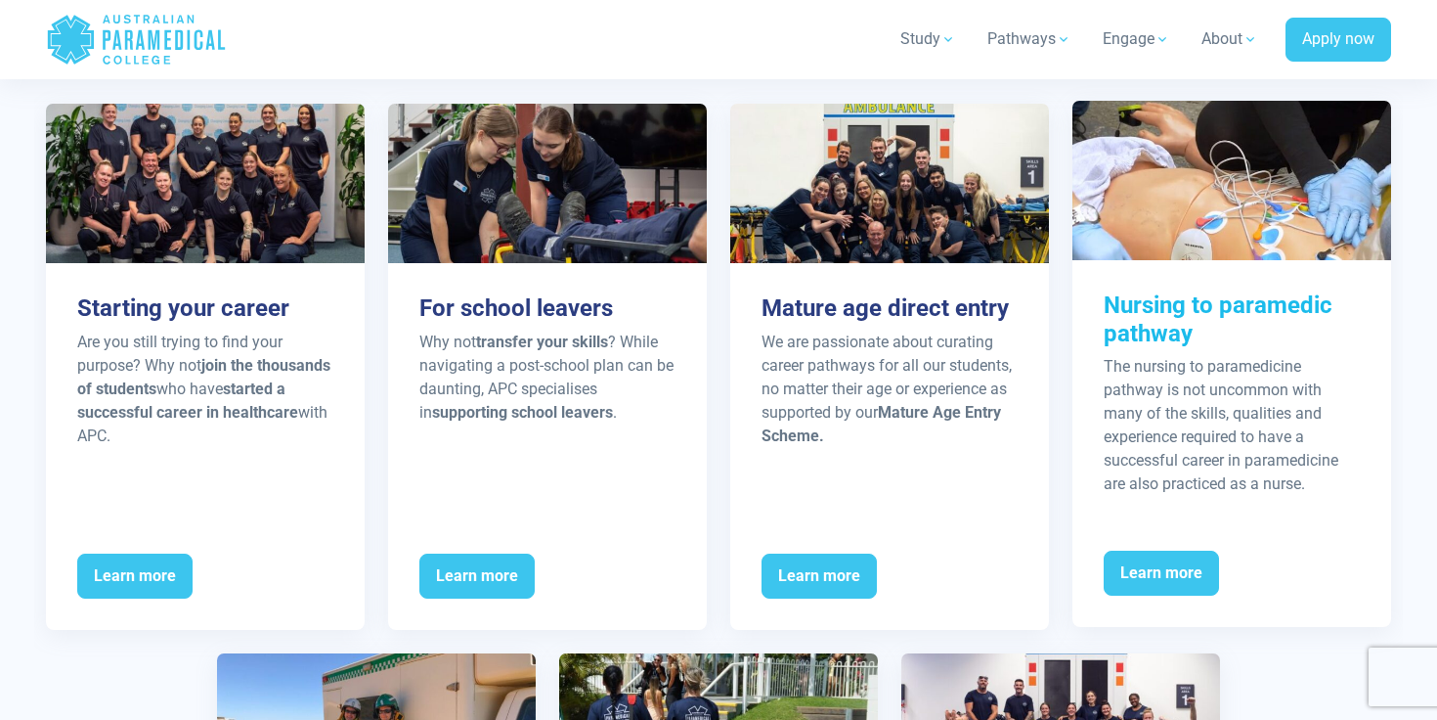
click at [1162, 377] on p "The nursing to paramedicine pathway is not uncommon with many of the skills, qu…" at bounding box center [1232, 425] width 256 height 141
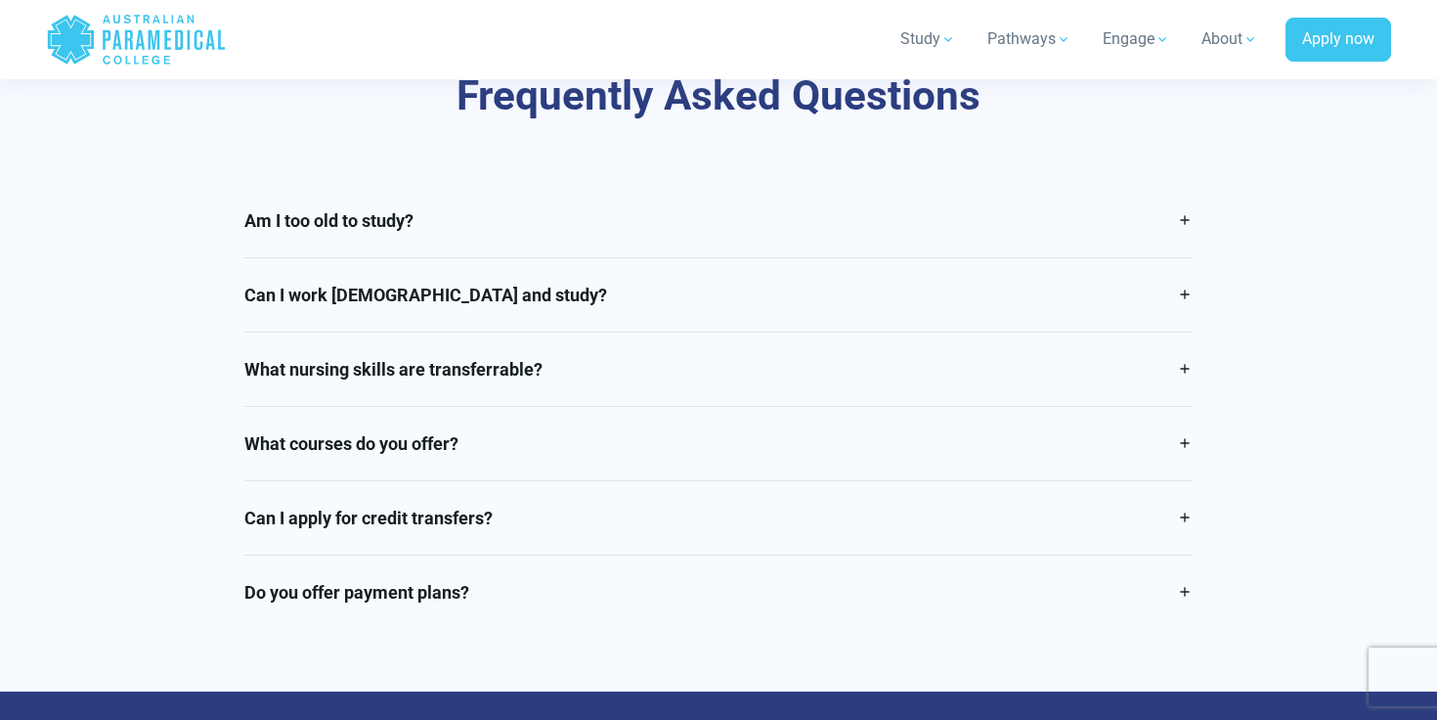
scroll to position [3951, 0]
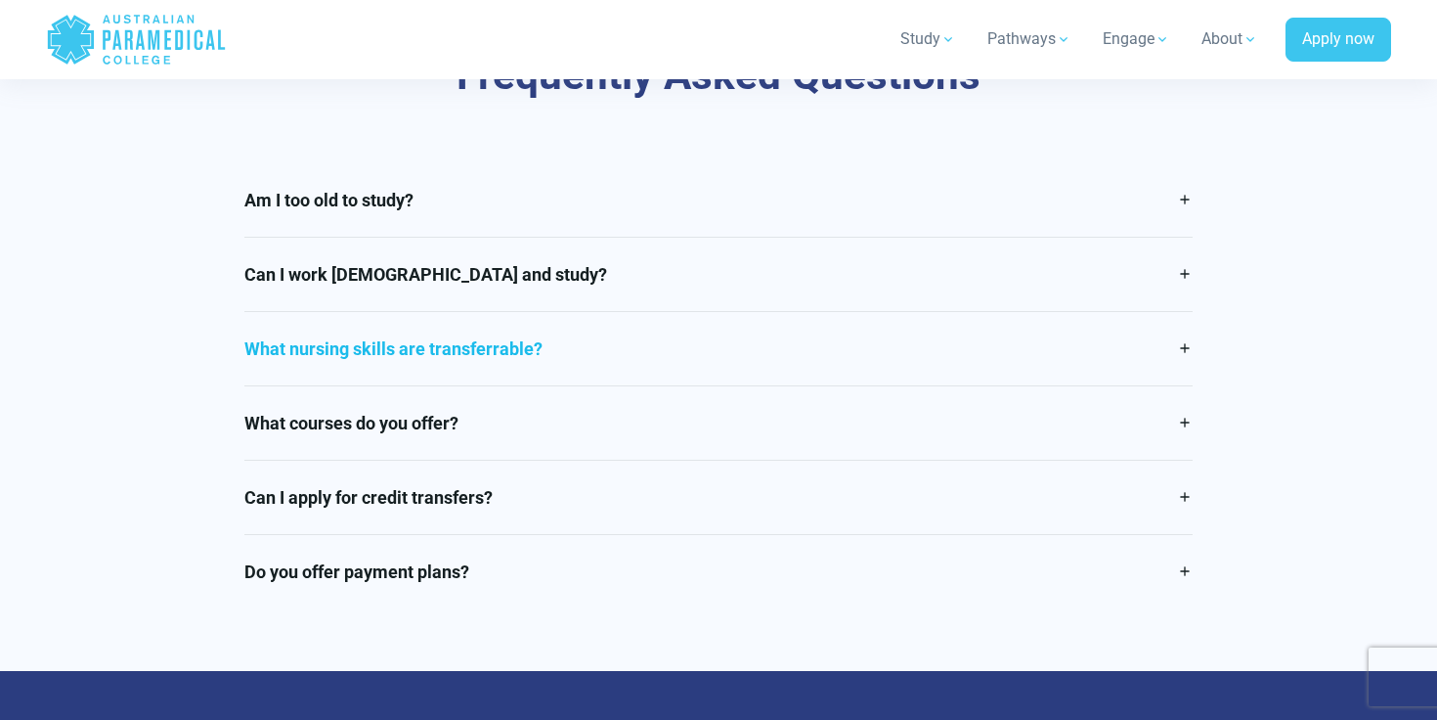
click at [717, 315] on link "What nursing skills are transferrable?" at bounding box center [718, 348] width 949 height 73
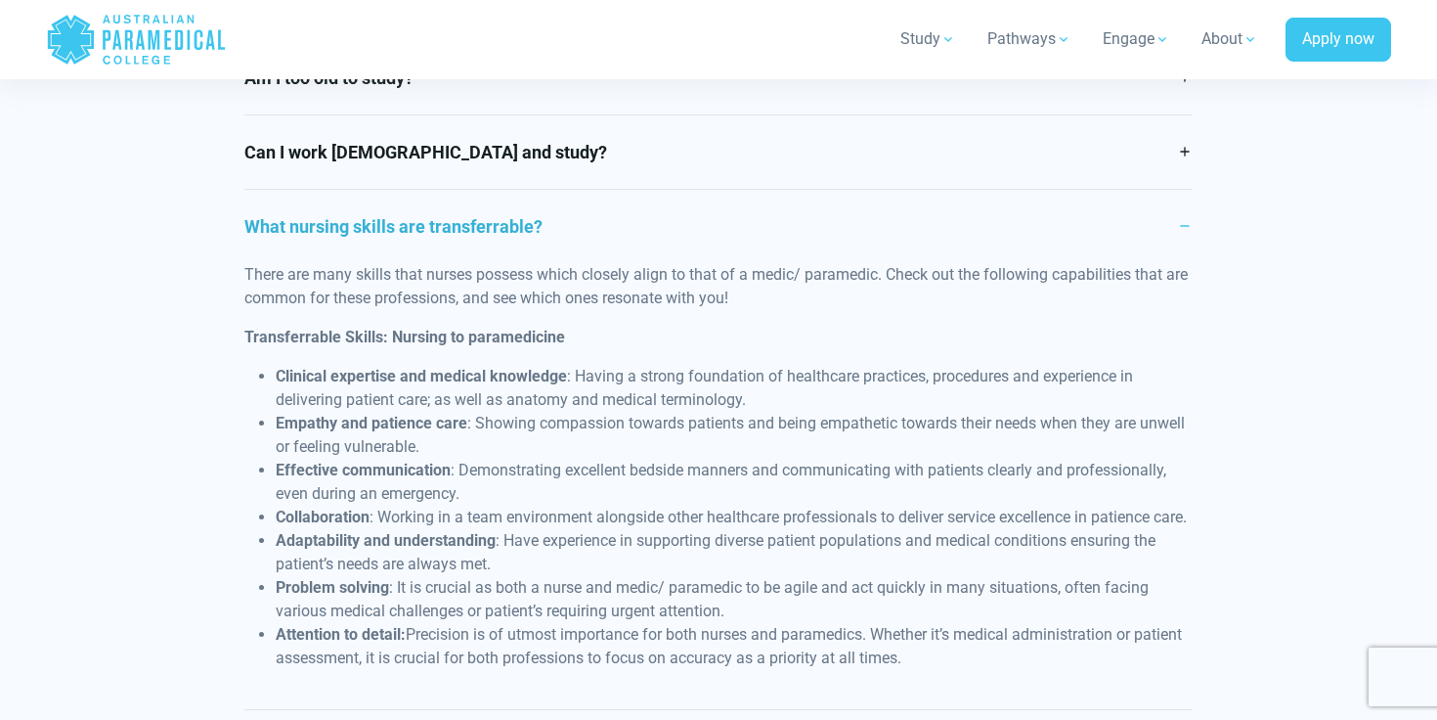
scroll to position [4101, 0]
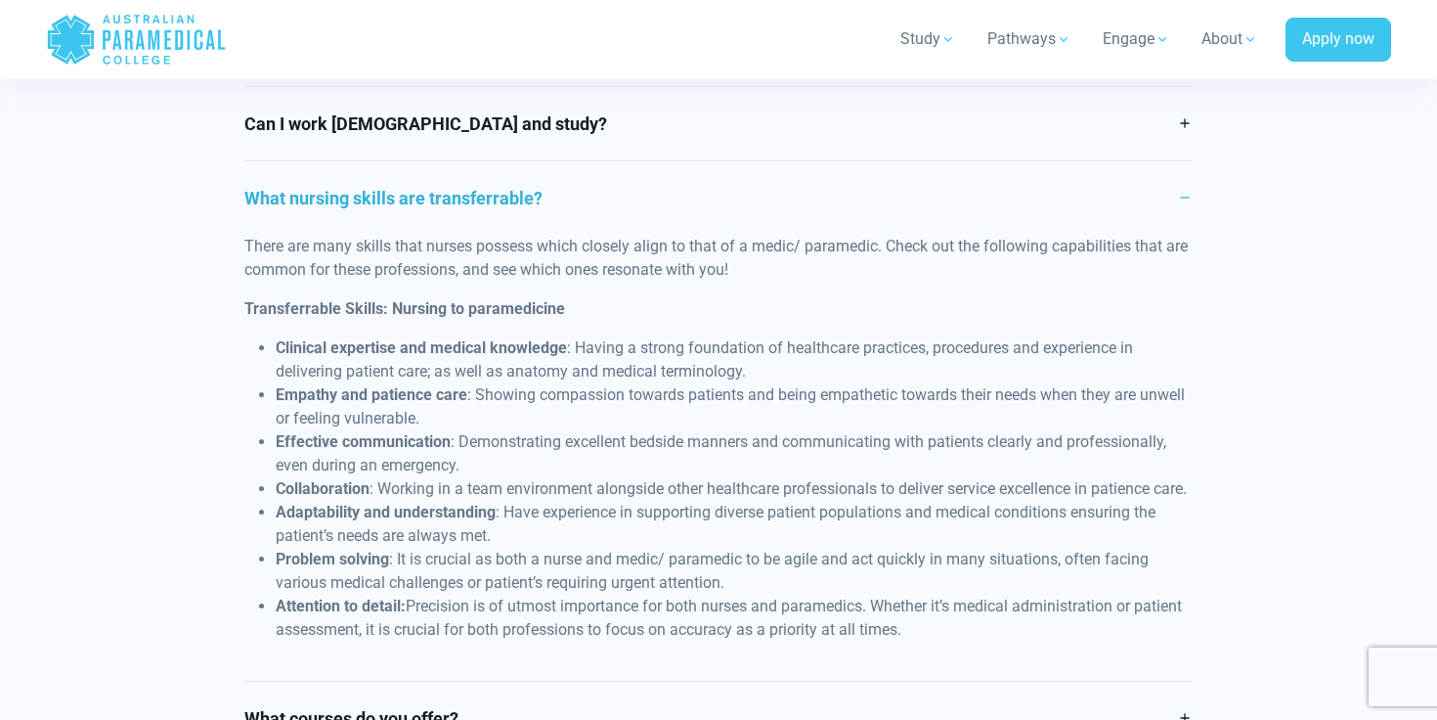
click at [721, 193] on link "What nursing skills are transferrable?" at bounding box center [718, 197] width 949 height 73
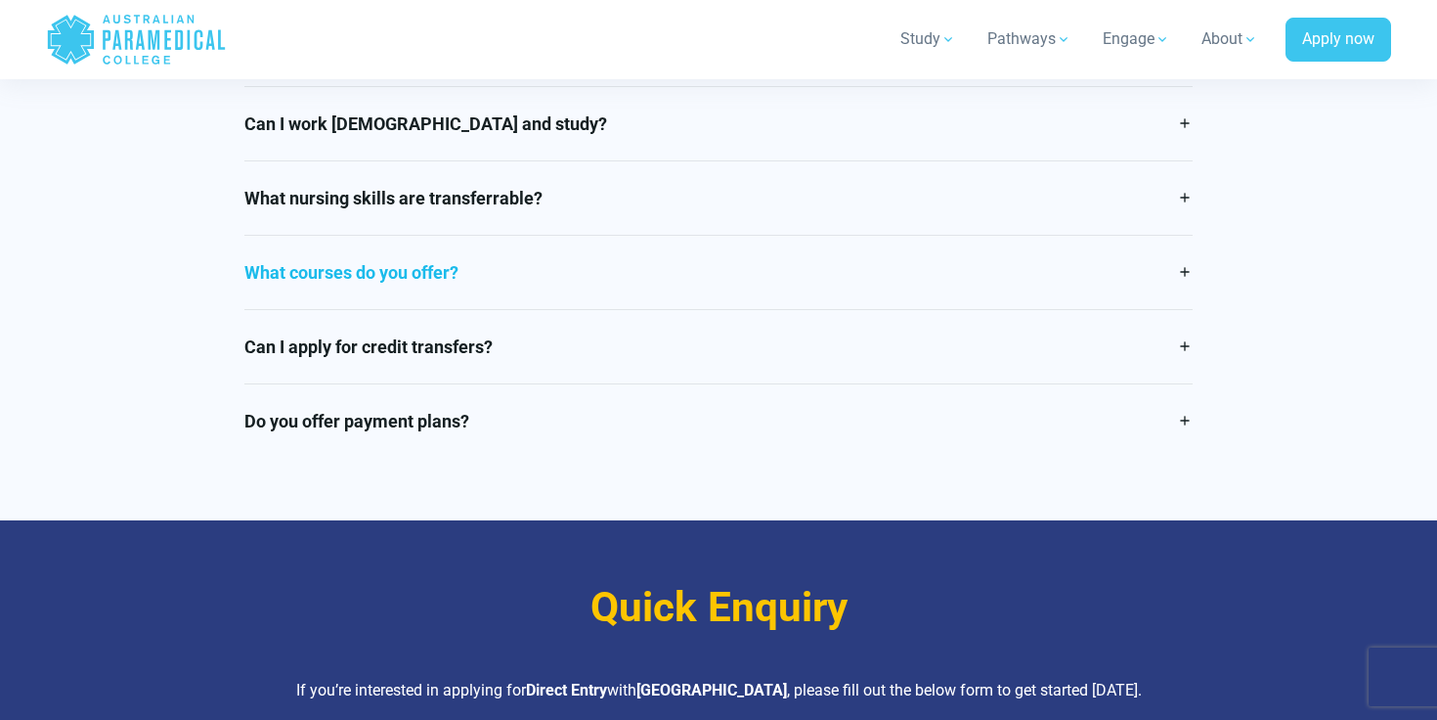
click at [720, 236] on link "What courses do you offer?" at bounding box center [718, 272] width 949 height 73
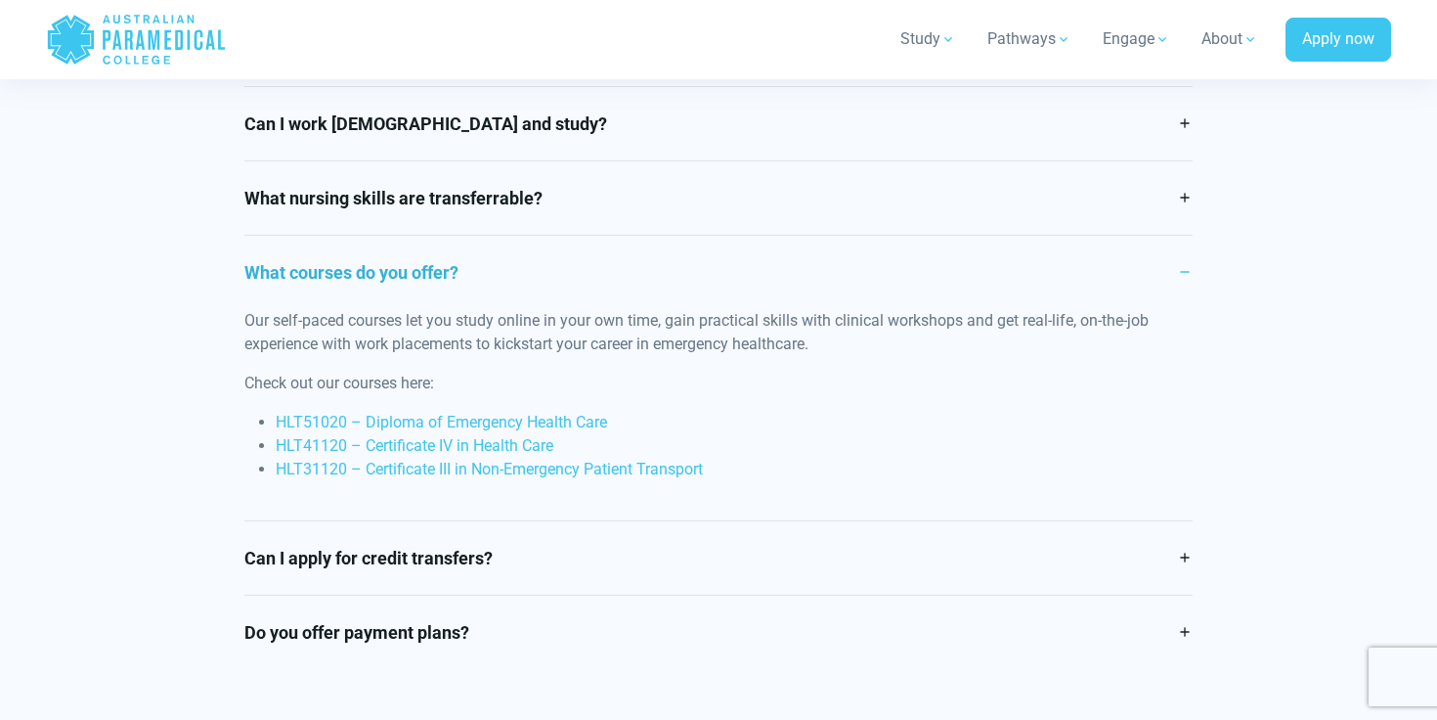
click at [720, 236] on link "What courses do you offer?" at bounding box center [718, 272] width 949 height 73
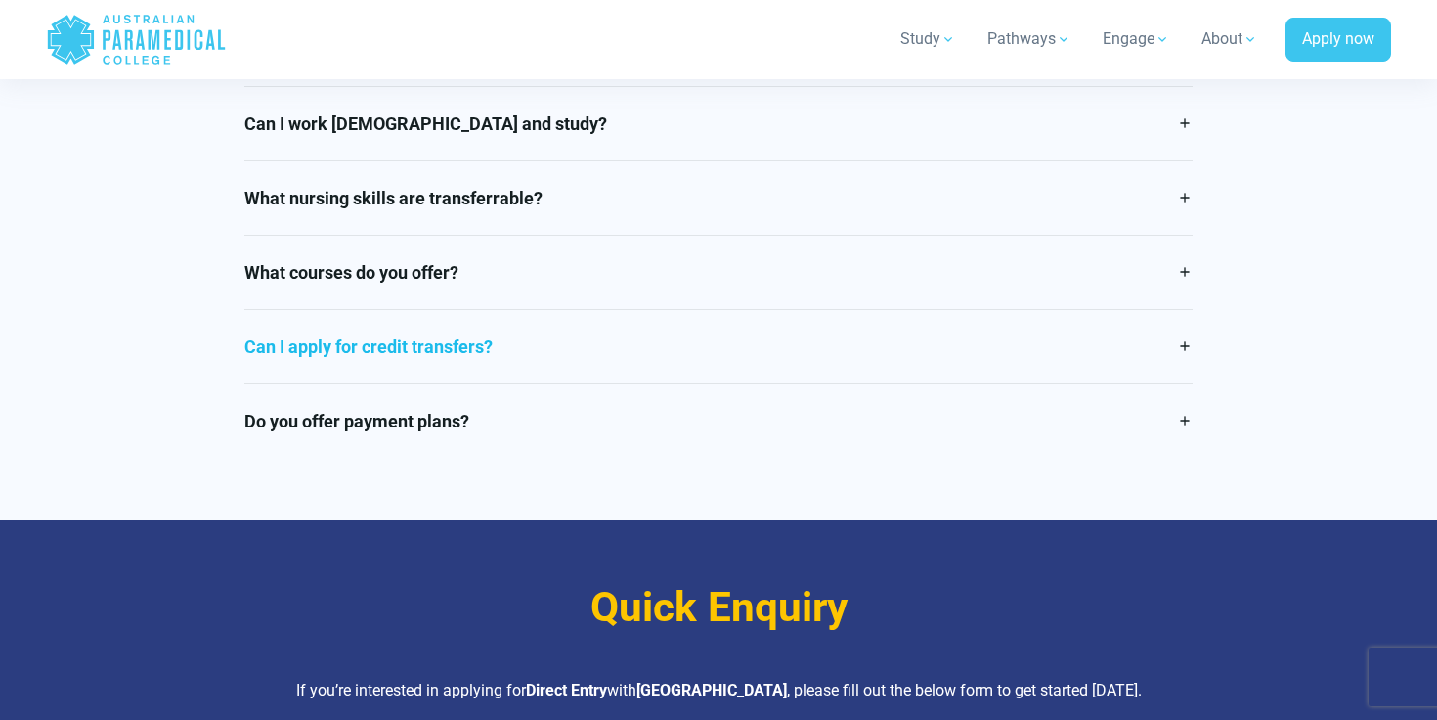
click at [721, 316] on link "Can I apply for credit transfers?" at bounding box center [718, 346] width 949 height 73
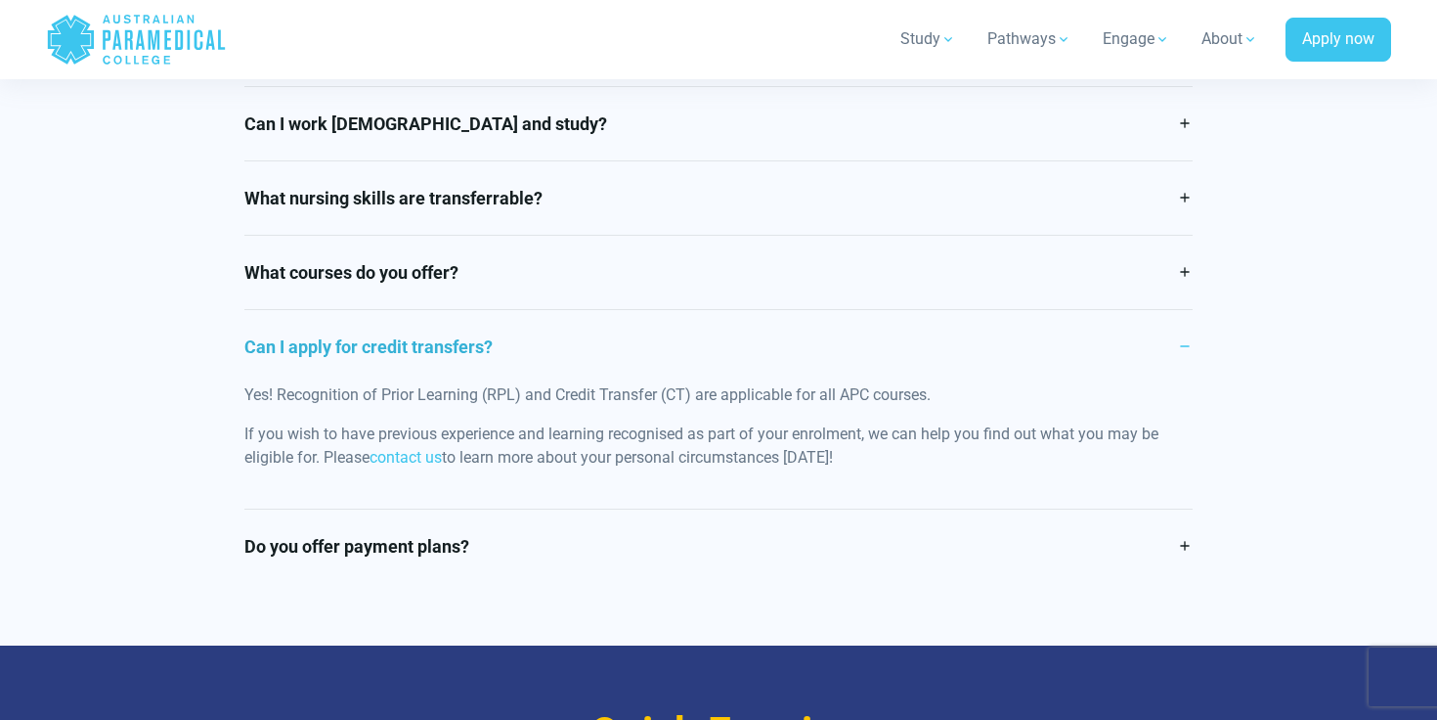
click at [721, 316] on link "Can I apply for credit transfers?" at bounding box center [718, 346] width 949 height 73
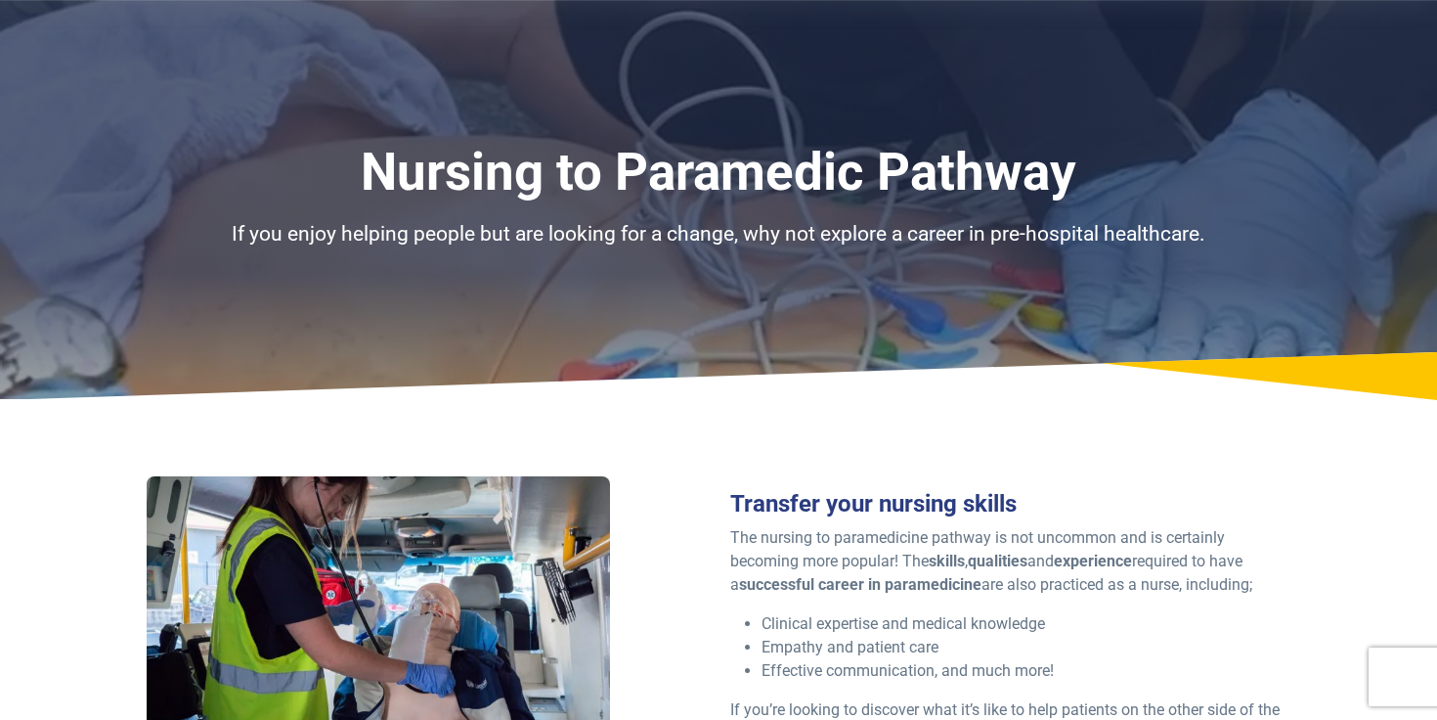
scroll to position [0, 0]
